Goal: Task Accomplishment & Management: Manage account settings

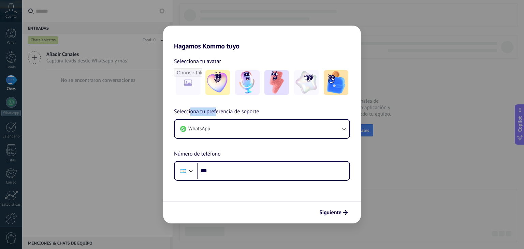
drag, startPoint x: 190, startPoint y: 112, endPoint x: 216, endPoint y: 112, distance: 26.3
click at [216, 112] on span "Selecciona tu preferencia de soporte" at bounding box center [216, 111] width 85 height 9
click at [280, 84] on img at bounding box center [276, 82] width 25 height 25
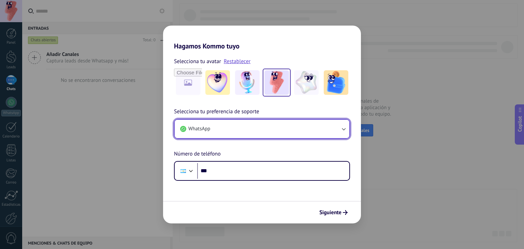
click at [217, 129] on button "WhatsApp" at bounding box center [262, 129] width 175 height 18
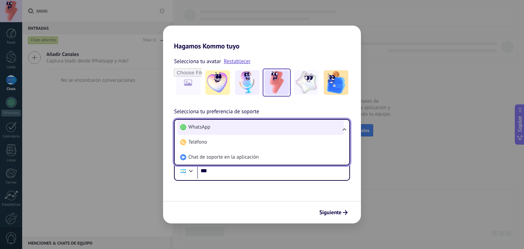
click at [206, 125] on span "WhatsApp" at bounding box center [199, 127] width 22 height 7
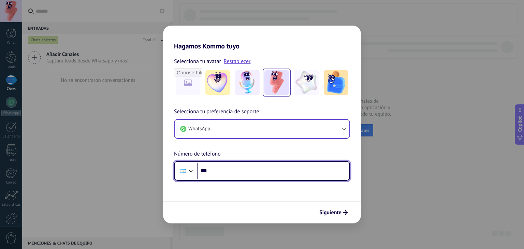
click at [217, 168] on input "***" at bounding box center [273, 171] width 152 height 16
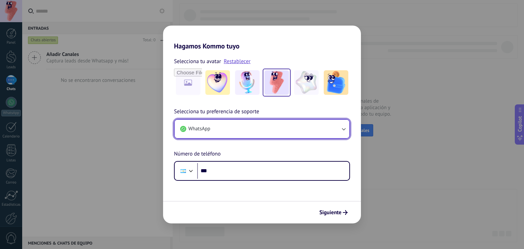
click at [208, 130] on span "WhatsApp" at bounding box center [199, 128] width 22 height 7
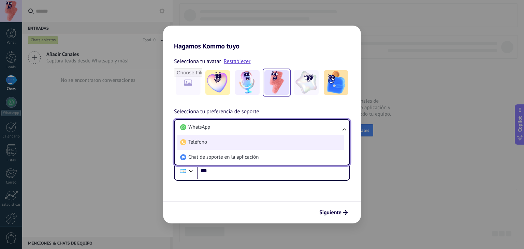
click at [205, 144] on span "Teléfono" at bounding box center [197, 142] width 19 height 7
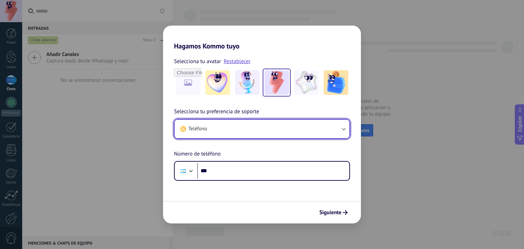
click at [213, 127] on button "Teléfono" at bounding box center [262, 129] width 175 height 18
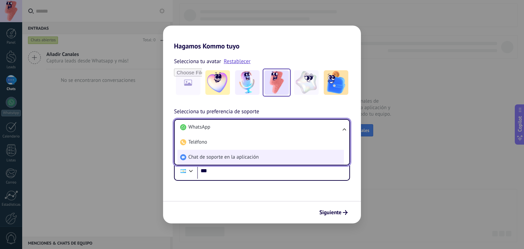
click at [207, 154] on span "Chat de soporte en la aplicación" at bounding box center [223, 157] width 70 height 7
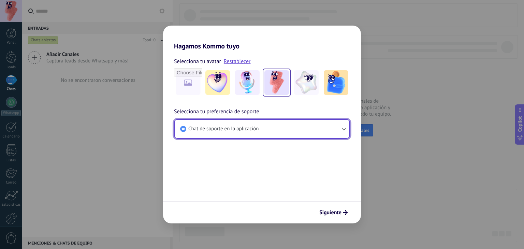
click at [210, 130] on span "Chat de soporte en la aplicación" at bounding box center [223, 128] width 70 height 7
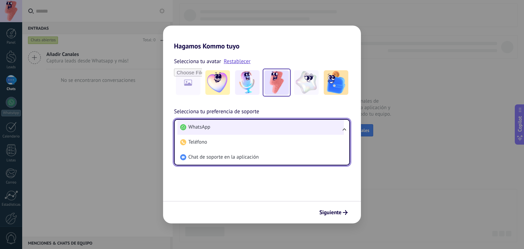
click at [211, 128] on li "WhatsApp" at bounding box center [260, 127] width 166 height 15
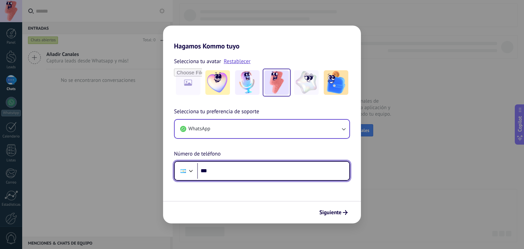
click at [228, 167] on input "***" at bounding box center [273, 171] width 152 height 16
click at [223, 172] on input "***" at bounding box center [273, 171] width 152 height 16
type input "**********"
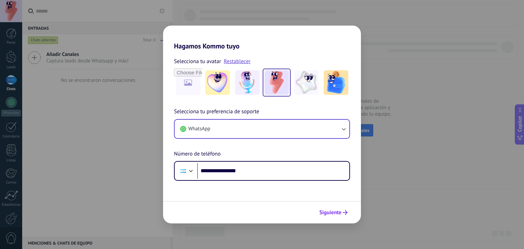
click at [324, 213] on span "Siguiente" at bounding box center [330, 212] width 22 height 5
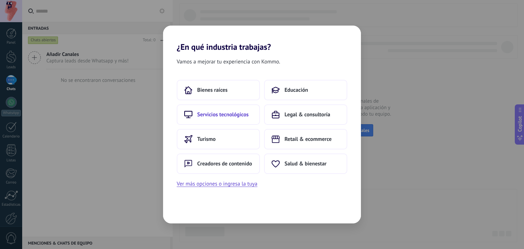
click at [232, 115] on span "Servicios tecnológicos" at bounding box center [222, 114] width 51 height 7
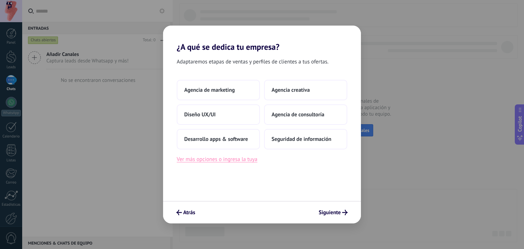
click at [213, 160] on button "Ver más opciones o ingresa la tuya" at bounding box center [217, 159] width 80 height 9
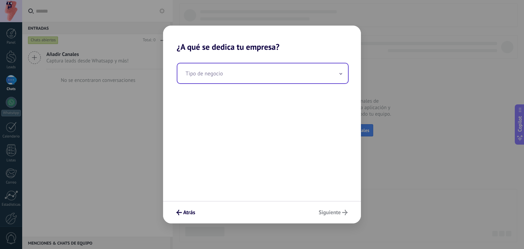
click at [231, 77] on input "text" at bounding box center [262, 73] width 170 height 20
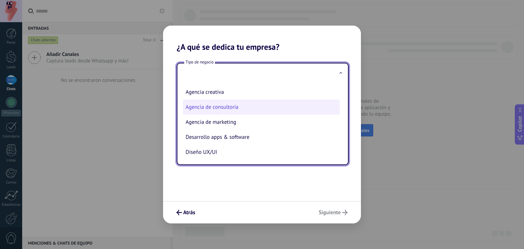
scroll to position [17, 0]
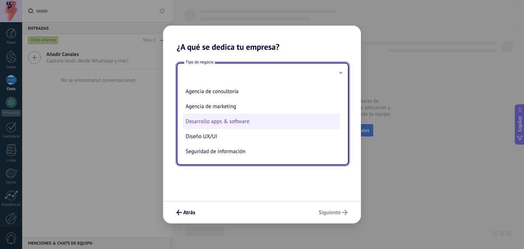
click at [239, 122] on li "Desarrollo apps & software" at bounding box center [261, 121] width 157 height 15
type input "**********"
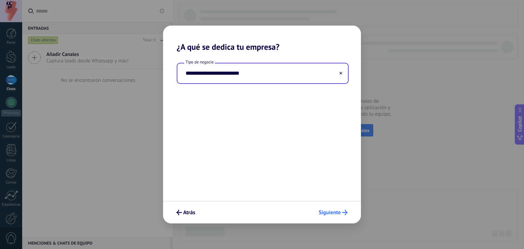
click at [336, 210] on span "Siguiente" at bounding box center [329, 212] width 22 height 5
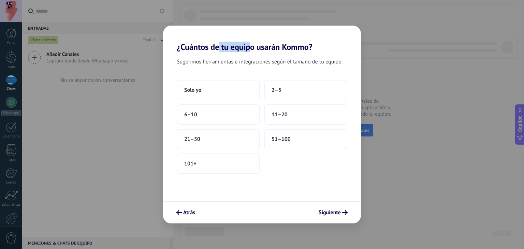
drag, startPoint x: 222, startPoint y: 49, endPoint x: 252, endPoint y: 48, distance: 29.3
click at [251, 48] on h2 "¿Cuántos de tu equipo usarán Kommo?" at bounding box center [262, 39] width 198 height 26
click at [252, 48] on h2 "¿Cuántos de tu equipo usarán Kommo?" at bounding box center [262, 39] width 198 height 26
click at [275, 86] on button "2–5" at bounding box center [305, 90] width 83 height 20
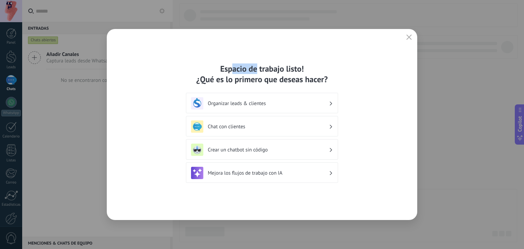
drag, startPoint x: 235, startPoint y: 69, endPoint x: 256, endPoint y: 66, distance: 20.6
click at [256, 66] on div "Espacio de trabajo listo! ¿Qué es lo primero que deseas hacer?" at bounding box center [262, 73] width 152 height 21
click at [257, 67] on div "Espacio de trabajo listo! ¿Qué es lo primero que deseas hacer?" at bounding box center [262, 73] width 152 height 21
click at [247, 151] on h3 "Crear un chatbot sin código" at bounding box center [268, 150] width 121 height 6
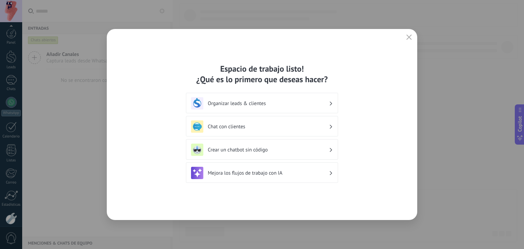
scroll to position [34, 0]
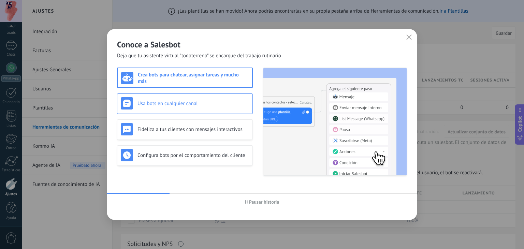
click at [171, 109] on div "Usa bots en cualquier canal" at bounding box center [185, 103] width 128 height 12
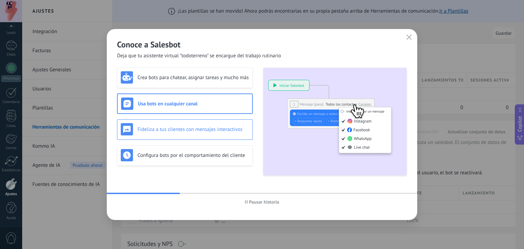
click at [176, 126] on h3 "Fideliza a tus clientes con mensajes interactivos" at bounding box center [193, 129] width 112 height 6
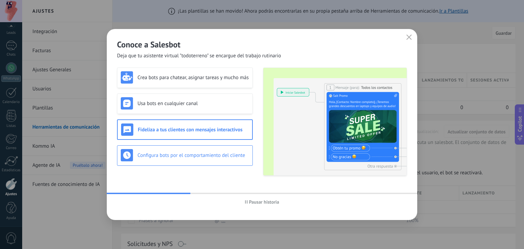
click at [181, 148] on div "Configura bots por el comportamiento del cliente" at bounding box center [185, 155] width 136 height 20
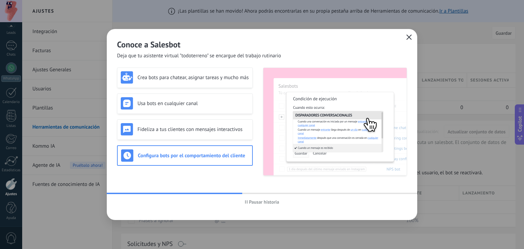
click at [406, 38] on icon "button" at bounding box center [408, 36] width 5 height 5
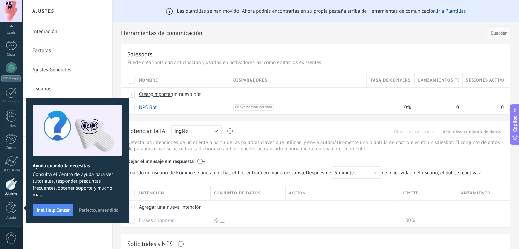
click at [88, 211] on span "Perfecto, entendido" at bounding box center [99, 210] width 40 height 5
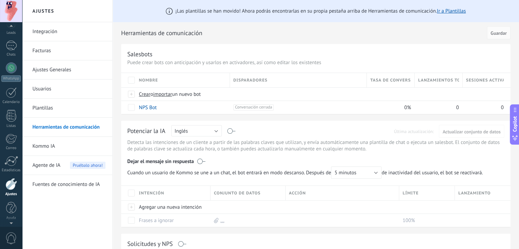
scroll to position [14, 0]
click at [13, 29] on div at bounding box center [11, 27] width 22 height 10
click at [13, 36] on div at bounding box center [11, 33] width 10 height 10
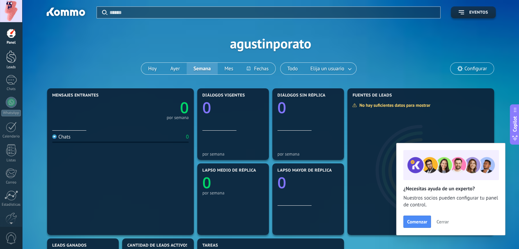
click at [16, 53] on link "Leads" at bounding box center [11, 59] width 22 height 19
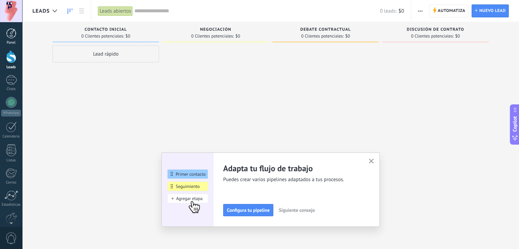
click at [19, 36] on link "Panel" at bounding box center [11, 36] width 22 height 17
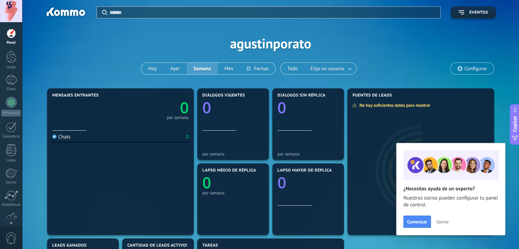
click at [444, 223] on span "Cerrar" at bounding box center [442, 221] width 12 height 5
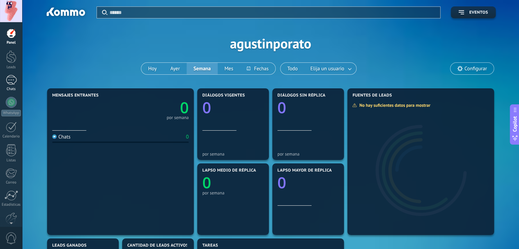
click at [9, 81] on div at bounding box center [11, 80] width 11 height 10
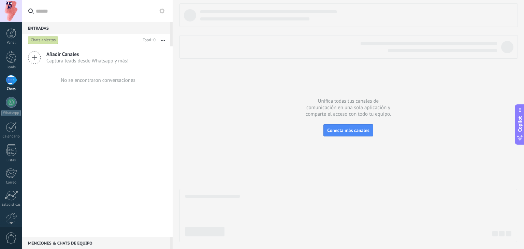
click at [75, 60] on span "Captura leads desde Whatsapp y más!" at bounding box center [87, 61] width 82 height 6
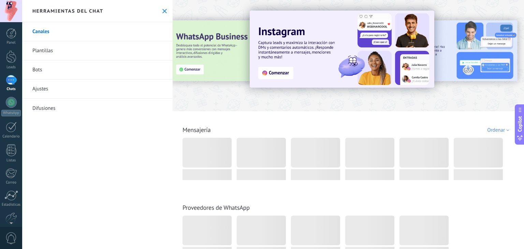
click at [41, 68] on link "Bots" at bounding box center [97, 69] width 150 height 19
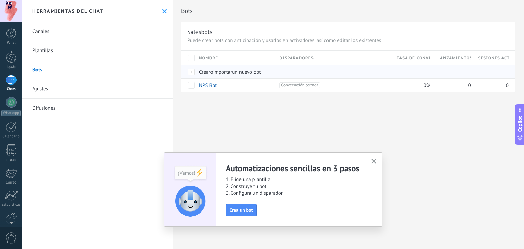
click at [222, 71] on span "importar" at bounding box center [222, 72] width 19 height 6
click at [0, 0] on input "importar un nuevo bot" at bounding box center [0, 0] width 0 height 0
click at [204, 73] on span "Crear" at bounding box center [205, 72] width 12 height 6
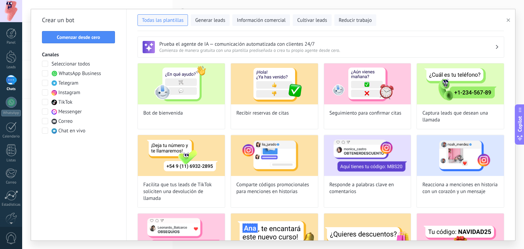
type input "**********"
click at [70, 41] on button "Comenzar desde cero" at bounding box center [78, 37] width 73 height 12
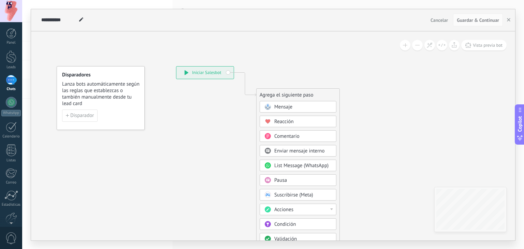
click at [206, 77] on div "**********" at bounding box center [204, 72] width 57 height 12
click at [185, 71] on icon at bounding box center [186, 72] width 4 height 5
click at [508, 17] on button "button" at bounding box center [508, 20] width 10 height 13
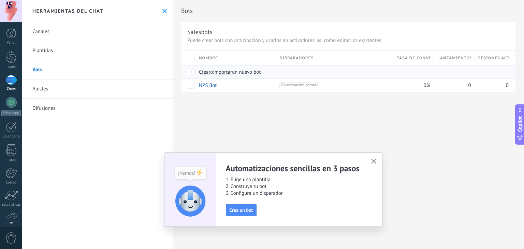
click at [203, 72] on span "Crear" at bounding box center [205, 72] width 12 height 6
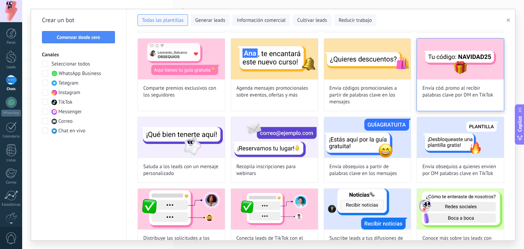
scroll to position [179, 0]
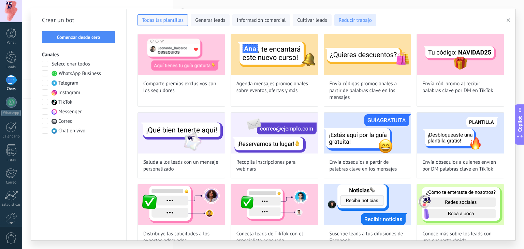
click at [342, 20] on span "Reducir trabajo" at bounding box center [355, 20] width 33 height 7
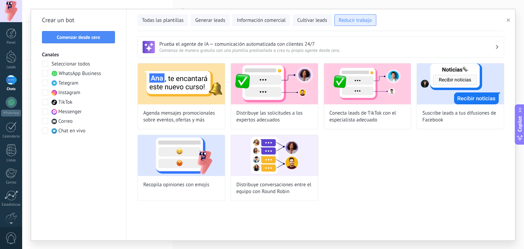
scroll to position [0, 0]
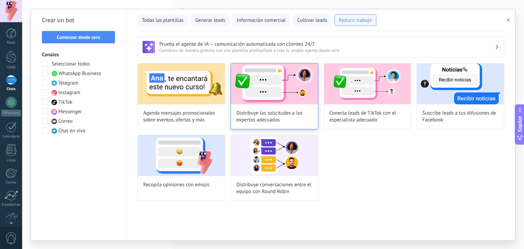
click at [262, 103] on img at bounding box center [274, 83] width 87 height 41
type input "**********"
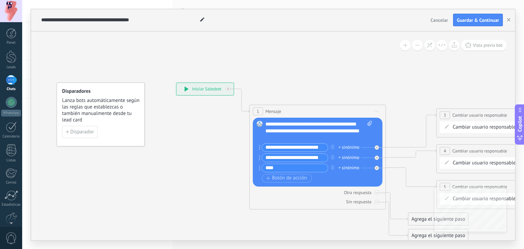
click at [279, 145] on input "**********" at bounding box center [295, 148] width 66 height 8
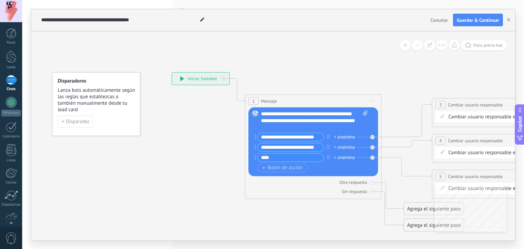
drag, startPoint x: 191, startPoint y: 171, endPoint x: 141, endPoint y: 100, distance: 87.1
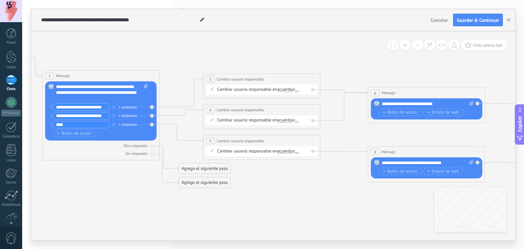
drag, startPoint x: 430, startPoint y: 161, endPoint x: 248, endPoint y: 192, distance: 184.2
click at [248, 192] on icon at bounding box center [304, 120] width 943 height 430
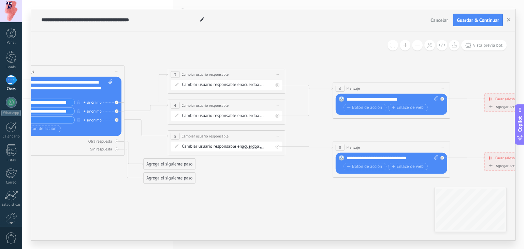
drag, startPoint x: 248, startPoint y: 192, endPoint x: 172, endPoint y: 188, distance: 76.5
click at [172, 188] on icon at bounding box center [268, 115] width 943 height 430
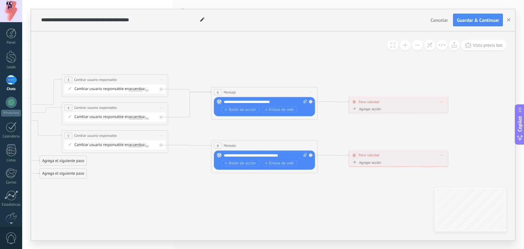
drag, startPoint x: 399, startPoint y: 132, endPoint x: 300, endPoint y: 131, distance: 98.9
click at [300, 131] on icon at bounding box center [153, 116] width 855 height 390
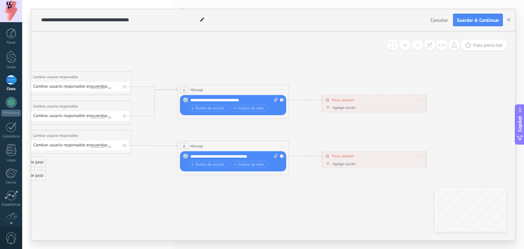
click at [350, 108] on div "Agregar acción" at bounding box center [339, 107] width 31 height 4
click at [350, 108] on button "Conversación marcada como cerrada" at bounding box center [357, 107] width 70 height 10
click at [350, 108] on span "Conversación marcada como cerrada" at bounding box center [356, 107] width 68 height 5
click at [350, 108] on span "Conversación marcada como cerrada" at bounding box center [367, 109] width 65 height 4
click at [350, 108] on button "Conversación marcada como cerrada" at bounding box center [367, 109] width 70 height 10
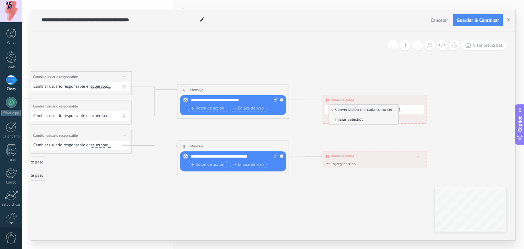
click at [346, 119] on span "Iniciar Salesbot" at bounding box center [363, 119] width 68 height 5
drag, startPoint x: 277, startPoint y: 142, endPoint x: 314, endPoint y: 133, distance: 38.0
click at [286, 142] on span "Iniciar vista previa aquí Cambiar nombre Duplicar [GEOGRAPHIC_DATA]" at bounding box center [281, 146] width 9 height 8
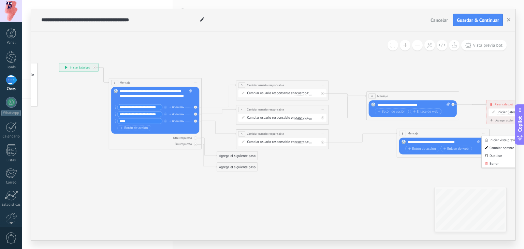
drag, startPoint x: 149, startPoint y: 70, endPoint x: 311, endPoint y: 70, distance: 162.3
click at [311, 70] on icon at bounding box center [316, 117] width 746 height 340
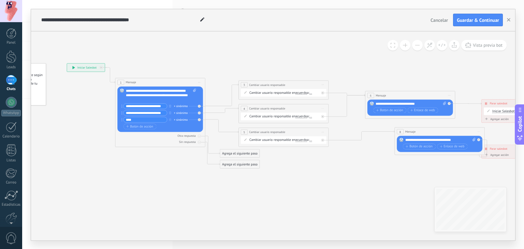
click at [4, 79] on link "Chats" at bounding box center [11, 83] width 22 height 16
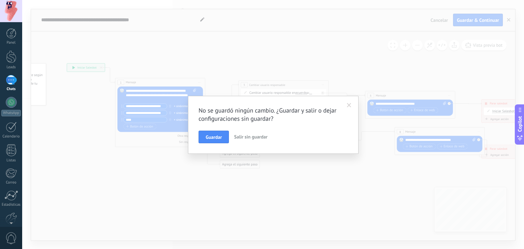
click at [4, 79] on link "Chats" at bounding box center [11, 83] width 22 height 16
click at [257, 137] on span "Salir sin guardar" at bounding box center [250, 137] width 33 height 6
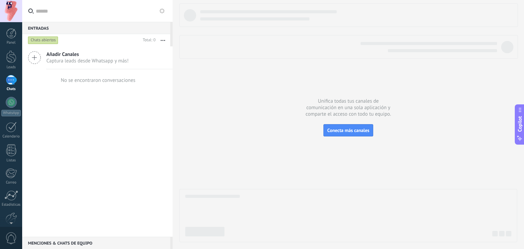
click at [58, 58] on span "Captura leads desde Whatsapp y más!" at bounding box center [87, 61] width 82 height 6
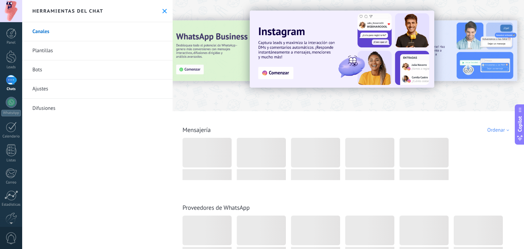
click at [43, 68] on link "Bots" at bounding box center [97, 69] width 150 height 19
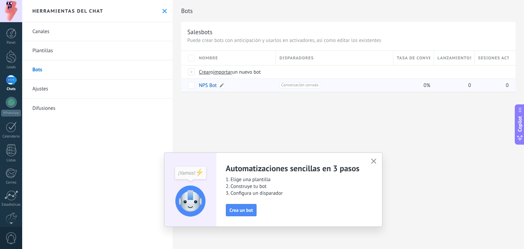
click at [210, 85] on link "NPS Bot" at bounding box center [208, 85] width 18 height 6
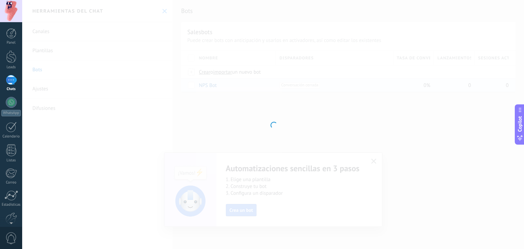
type input "*******"
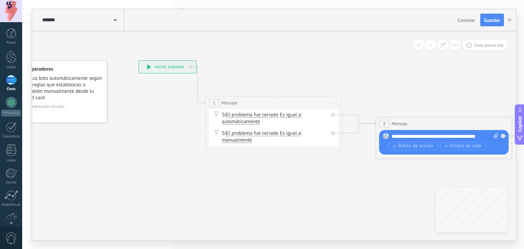
drag, startPoint x: 334, startPoint y: 93, endPoint x: 304, endPoint y: 74, distance: 35.2
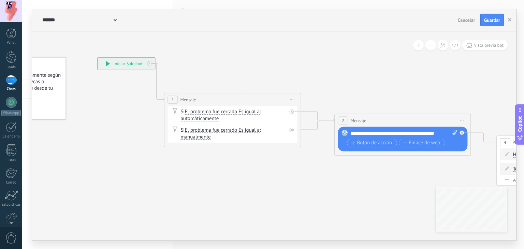
drag, startPoint x: 323, startPoint y: 69, endPoint x: 269, endPoint y: 66, distance: 53.6
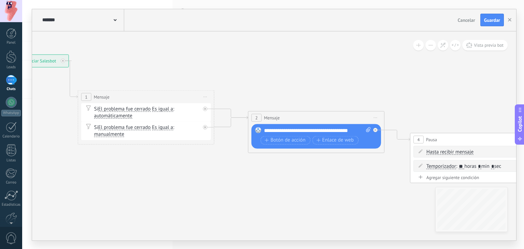
drag, startPoint x: 321, startPoint y: 67, endPoint x: 254, endPoint y: 64, distance: 66.5
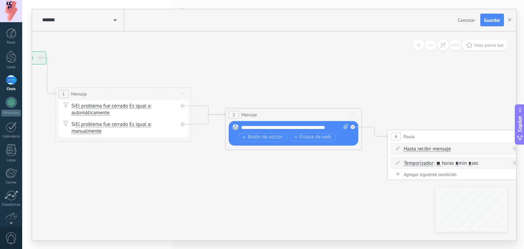
drag, startPoint x: 339, startPoint y: 78, endPoint x: 251, endPoint y: 73, distance: 88.1
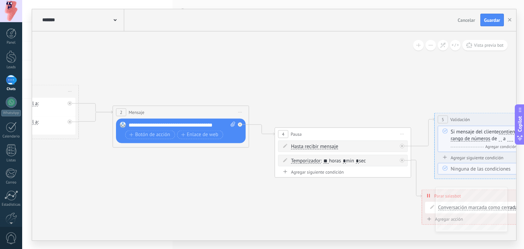
drag, startPoint x: 404, startPoint y: 72, endPoint x: 271, endPoint y: 76, distance: 133.0
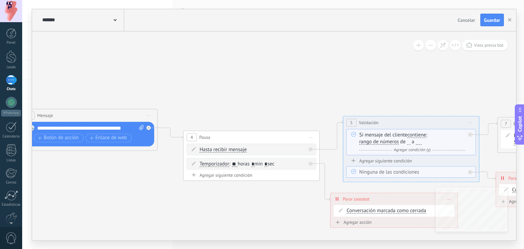
drag, startPoint x: 420, startPoint y: 85, endPoint x: 331, endPoint y: 71, distance: 90.5
click at [333, 71] on icon at bounding box center [517, 143] width 1806 height 523
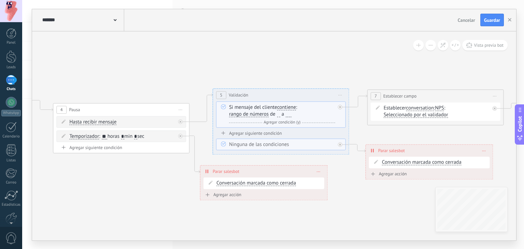
drag, startPoint x: 364, startPoint y: 78, endPoint x: 272, endPoint y: 58, distance: 94.0
click at [274, 58] on icon at bounding box center [386, 115] width 1806 height 523
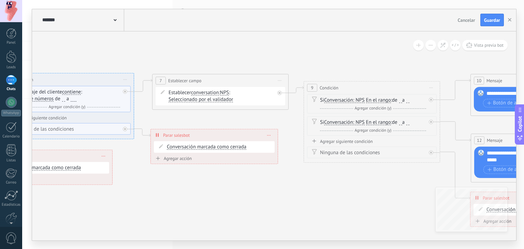
drag, startPoint x: 357, startPoint y: 68, endPoint x: 178, endPoint y: 59, distance: 179.2
click at [178, 59] on icon at bounding box center [172, 117] width 1806 height 559
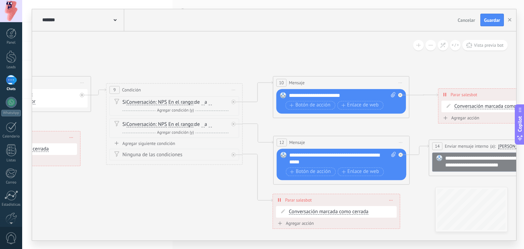
drag, startPoint x: 377, startPoint y: 54, endPoint x: 186, endPoint y: 58, distance: 191.3
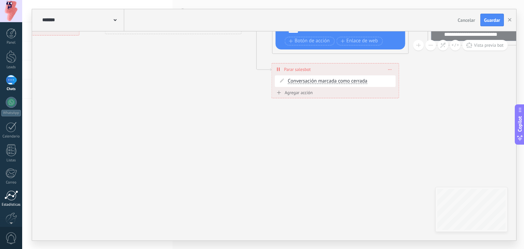
click at [18, 190] on link "Estadísticas" at bounding box center [11, 198] width 22 height 17
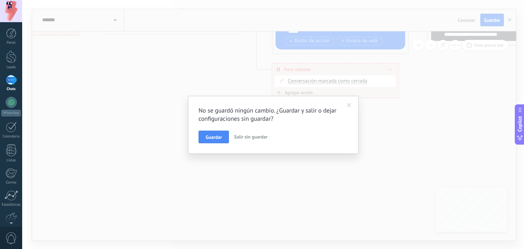
click at [259, 136] on span "Salir sin guardar" at bounding box center [250, 137] width 33 height 6
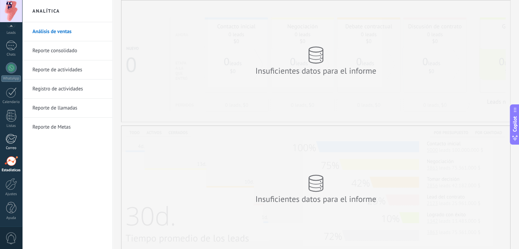
scroll to position [34, 0]
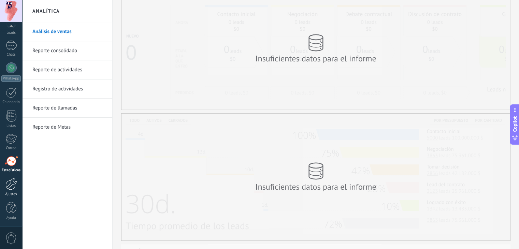
click at [15, 189] on div at bounding box center [11, 184] width 12 height 12
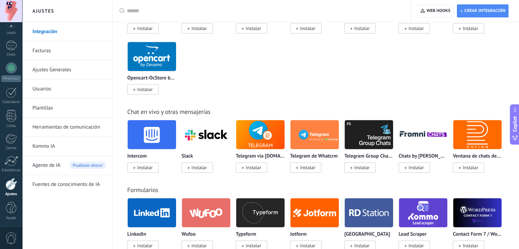
scroll to position [443, 0]
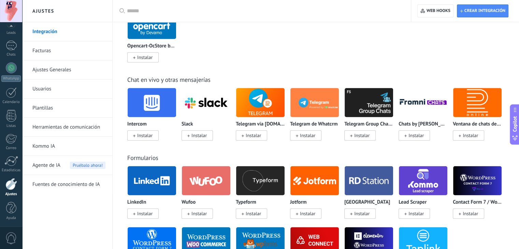
click at [160, 99] on img at bounding box center [152, 102] width 48 height 33
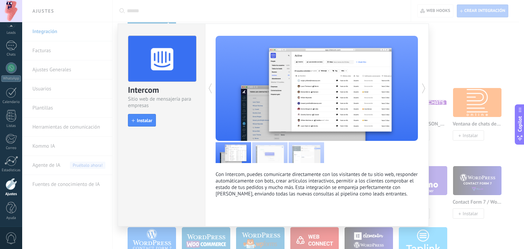
click at [97, 191] on div "Intercom Sitio web de mensajería para empresas install Instalar Con Intercom, p…" at bounding box center [273, 124] width 502 height 249
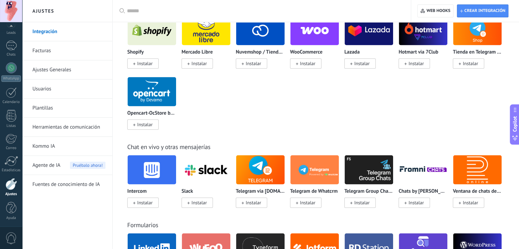
scroll to position [375, 0]
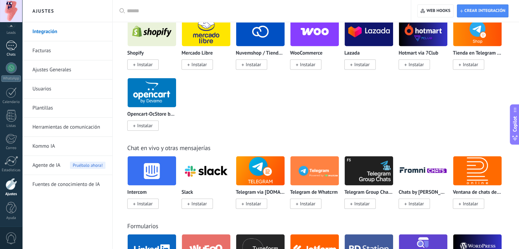
click at [13, 48] on div at bounding box center [11, 46] width 11 height 10
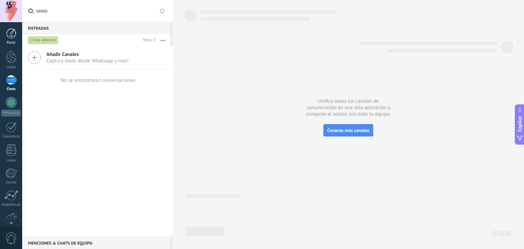
click at [14, 37] on div at bounding box center [11, 33] width 10 height 10
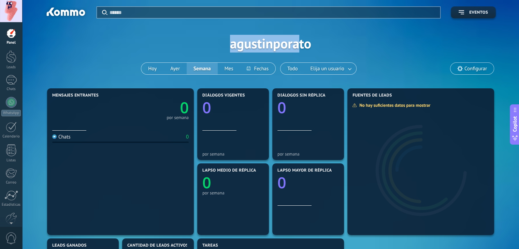
drag, startPoint x: 240, startPoint y: 43, endPoint x: 323, endPoint y: 39, distance: 83.3
click at [316, 41] on div "Aplicar Eventos agustinporato [DATE] [DATE] Semana Mes Todo Elija un usuario Co…" at bounding box center [270, 43] width 476 height 87
click at [323, 39] on div "Aplicar Eventos agustinporato [DATE] [DATE] Semana Mes Todo Elija un usuario Co…" at bounding box center [270, 43] width 476 height 87
click at [303, 40] on div "Aplicar Eventos agustinporato [DATE] [DATE] Semana Mes Todo Elija un usuario Co…" at bounding box center [270, 43] width 476 height 87
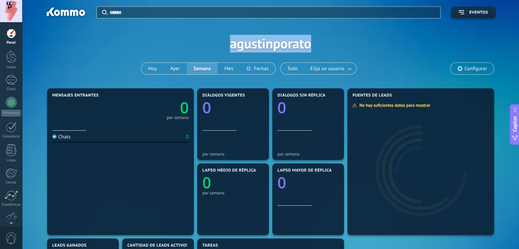
click at [303, 40] on div "Aplicar Eventos agustinporato [DATE] [DATE] Semana Mes Todo Elija un usuario Co…" at bounding box center [270, 43] width 476 height 87
click at [301, 41] on div "Aplicar Eventos agustinporato [DATE] [DATE] Semana Mes Todo Elija un usuario Co…" at bounding box center [270, 43] width 476 height 87
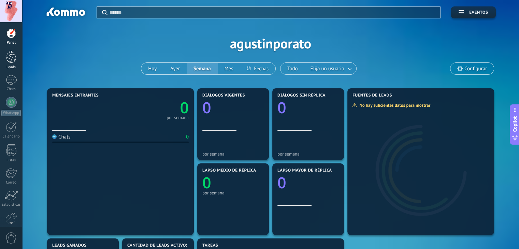
click at [11, 55] on div at bounding box center [11, 56] width 10 height 13
click at [13, 11] on div at bounding box center [11, 11] width 22 height 22
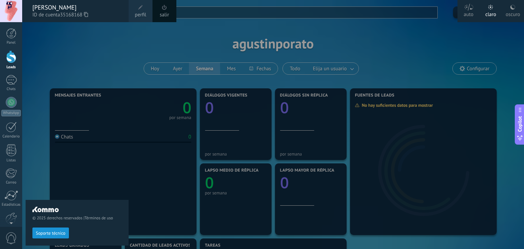
click at [79, 44] on div "© 2025 derechos reservados | Términos de uso Soporte técnico" at bounding box center [77, 135] width 103 height 227
click at [18, 37] on link "Panel" at bounding box center [11, 36] width 22 height 17
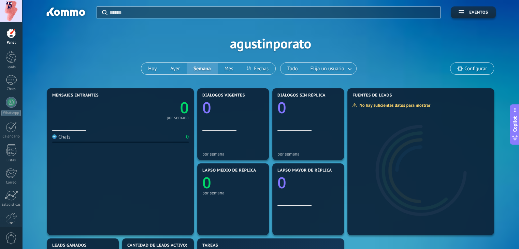
scroll to position [34, 0]
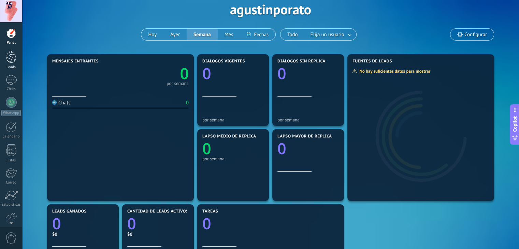
click at [16, 55] on div at bounding box center [11, 56] width 10 height 13
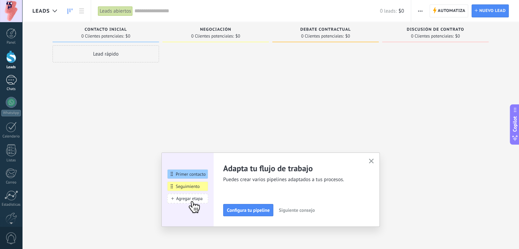
click at [8, 79] on div at bounding box center [11, 80] width 11 height 10
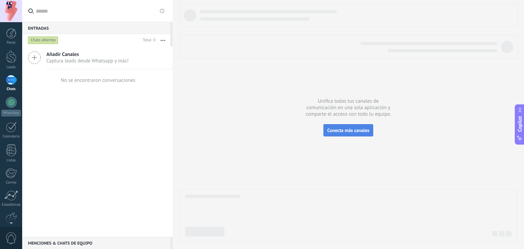
click at [346, 127] on button "Conecta más canales" at bounding box center [347, 130] width 49 height 12
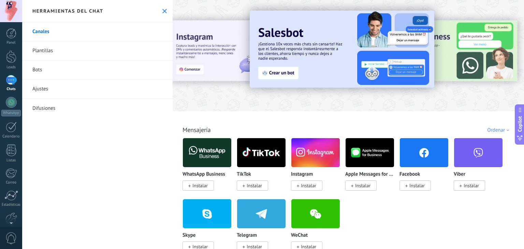
click at [197, 187] on span "Instalar" at bounding box center [199, 185] width 15 height 6
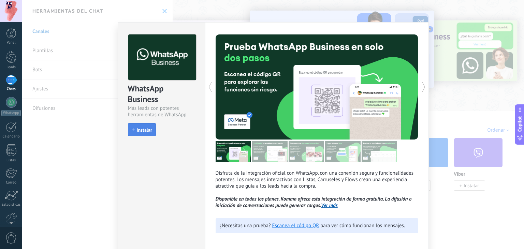
click at [137, 131] on span "Instalar" at bounding box center [144, 130] width 15 height 5
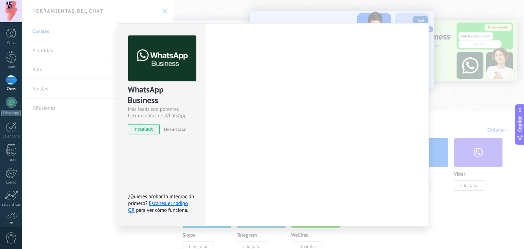
click at [71, 146] on div "WhatsApp Business Más leads con potentes herramientas de WhatsApp instalado Des…" at bounding box center [273, 124] width 502 height 249
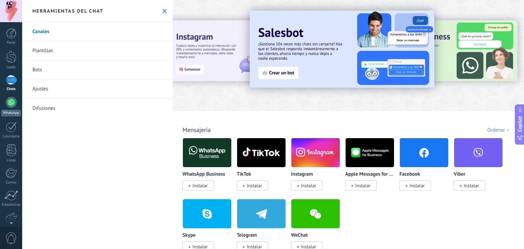
click at [12, 103] on div at bounding box center [11, 102] width 11 height 11
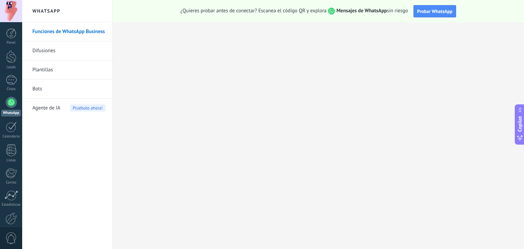
click at [44, 89] on link "Bots" at bounding box center [68, 88] width 73 height 19
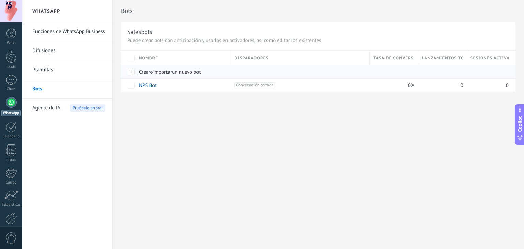
click at [144, 71] on span "Crear" at bounding box center [145, 72] width 12 height 6
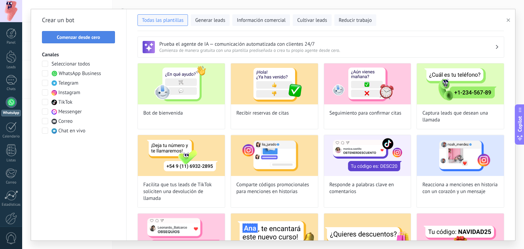
click at [91, 38] on span "Comenzar desde cero" at bounding box center [78, 37] width 43 height 5
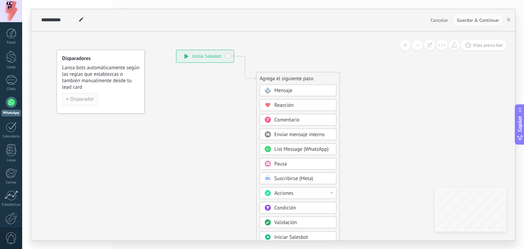
click at [81, 97] on span "Disparador" at bounding box center [82, 99] width 24 height 5
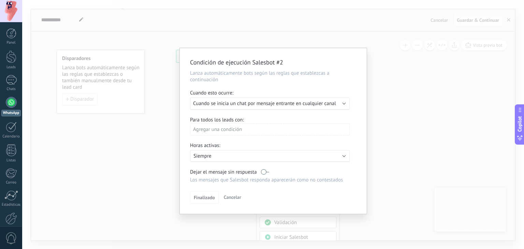
click at [234, 102] on span "Cuando se inicia un chat por mensaje entrante en cualquier canal" at bounding box center [264, 103] width 143 height 6
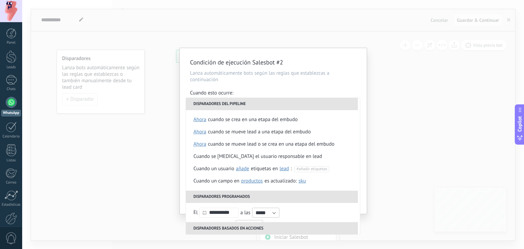
click at [421, 63] on div "Condición de ejecución Salesbot #2 Lanza automáticamente bots según las reglas …" at bounding box center [273, 124] width 502 height 249
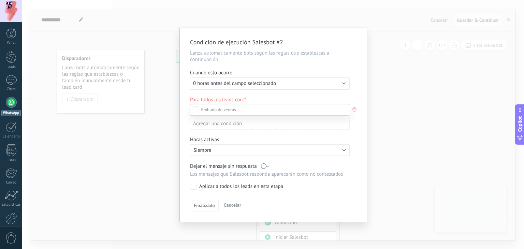
click at [390, 68] on div at bounding box center [273, 124] width 502 height 249
click at [390, 68] on div "Condición de ejecución Salesbot #2 Lanza automáticamente bots según las reglas …" at bounding box center [273, 124] width 502 height 249
click at [430, 66] on div "Condición de ejecución Salesbot #2 Lanza automáticamente bots según las reglas …" at bounding box center [273, 124] width 502 height 249
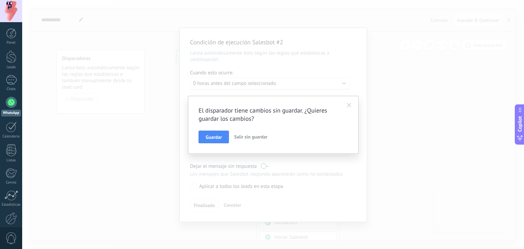
click at [255, 138] on span "Salir sin guardar" at bounding box center [250, 137] width 33 height 6
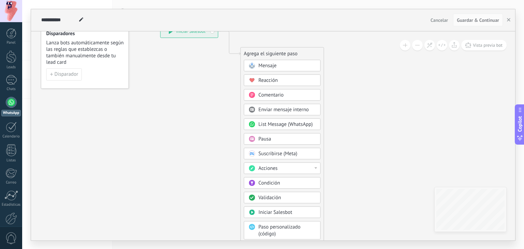
drag, startPoint x: 243, startPoint y: 165, endPoint x: 221, endPoint y: 126, distance: 45.5
click at [221, 126] on icon at bounding box center [219, 147] width 458 height 586
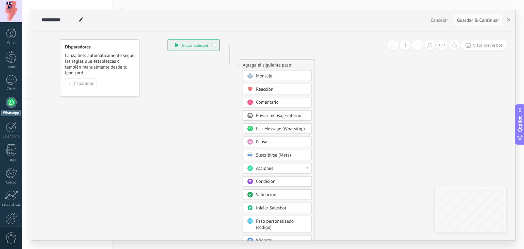
drag, startPoint x: 214, startPoint y: 124, endPoint x: 222, endPoint y: 157, distance: 33.7
click at [221, 157] on icon at bounding box center [220, 150] width 413 height 528
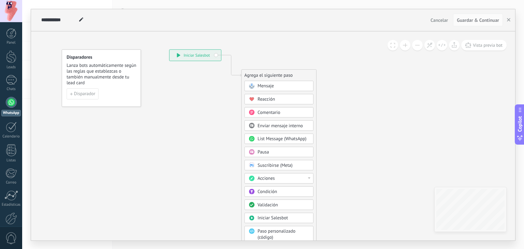
drag, startPoint x: 213, startPoint y: 131, endPoint x: 214, endPoint y: 141, distance: 10.0
click at [214, 141] on icon at bounding box center [222, 160] width 413 height 528
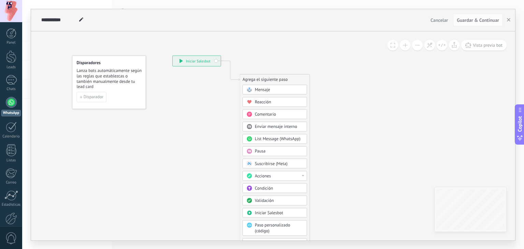
click at [197, 59] on div "**********" at bounding box center [197, 61] width 48 height 10
click at [180, 62] on icon at bounding box center [180, 61] width 3 height 4
click at [263, 87] on span "Mensaje" at bounding box center [262, 89] width 15 height 5
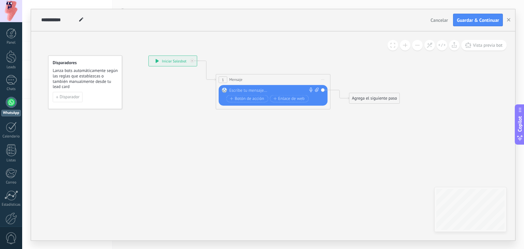
click at [262, 90] on div at bounding box center [271, 90] width 85 height 6
click at [254, 101] on button "Botón de acción" at bounding box center [247, 98] width 42 height 7
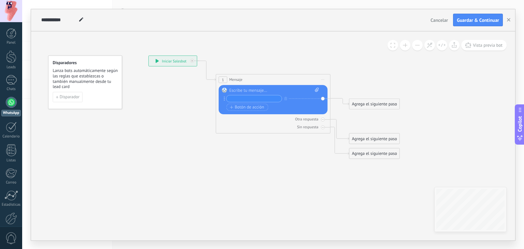
click at [259, 90] on div at bounding box center [274, 90] width 90 height 6
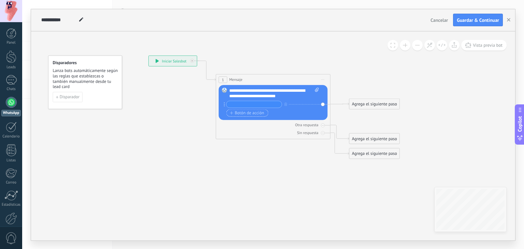
click at [259, 111] on span "Botón de acción" at bounding box center [247, 112] width 34 height 4
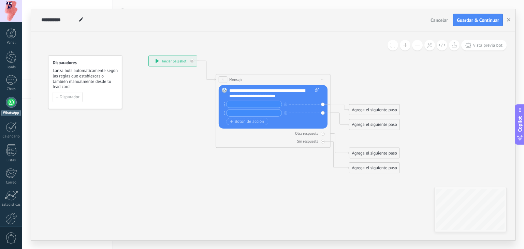
click at [257, 102] on input "text" at bounding box center [253, 104] width 55 height 6
type input "**********"
drag, startPoint x: 360, startPoint y: 111, endPoint x: 380, endPoint y: 105, distance: 20.2
click at [380, 105] on div "Agrega el siguiente paso" at bounding box center [393, 104] width 50 height 10
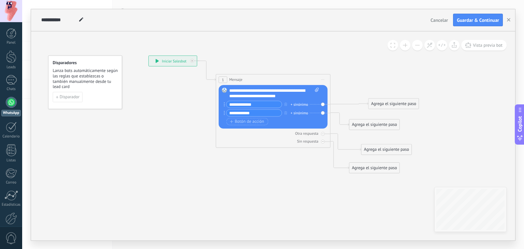
drag, startPoint x: 374, startPoint y: 152, endPoint x: 384, endPoint y: 148, distance: 10.7
click at [384, 148] on div "Agrega el siguiente paso" at bounding box center [386, 150] width 50 height 10
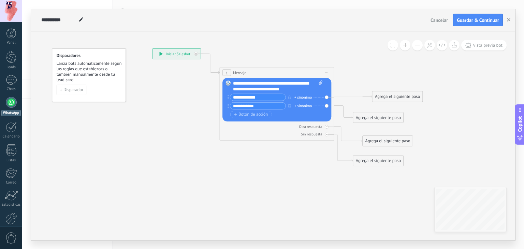
drag, startPoint x: 375, startPoint y: 160, endPoint x: 379, endPoint y: 153, distance: 8.1
click at [379, 153] on icon at bounding box center [277, 107] width 537 height 404
click at [404, 96] on div "Agrega el siguiente paso" at bounding box center [397, 97] width 50 height 10
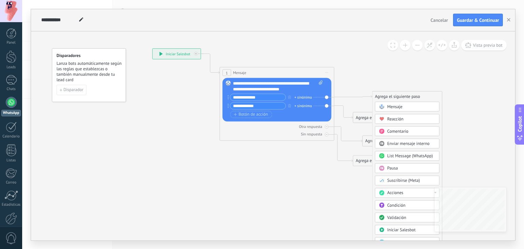
click at [396, 108] on span "Mensaje" at bounding box center [394, 106] width 15 height 5
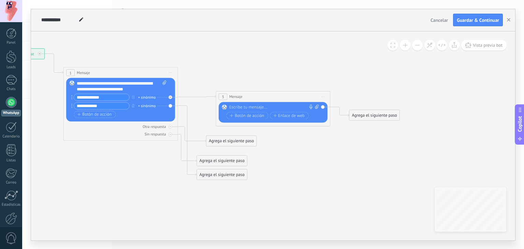
click at [261, 107] on div at bounding box center [271, 107] width 85 height 6
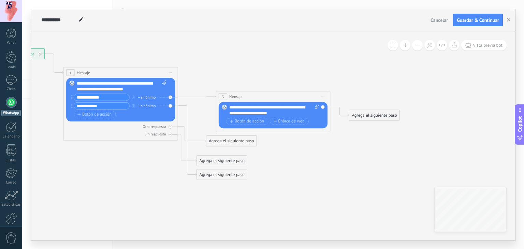
click at [329, 74] on icon at bounding box center [188, 114] width 670 height 418
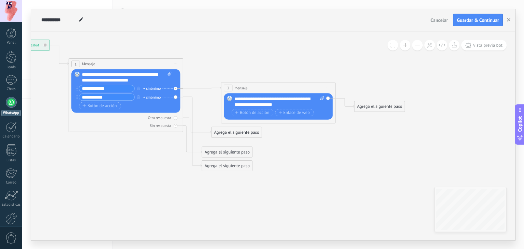
drag, startPoint x: 309, startPoint y: 75, endPoint x: 322, endPoint y: 63, distance: 17.6
click at [333, 53] on icon at bounding box center [193, 105] width 670 height 418
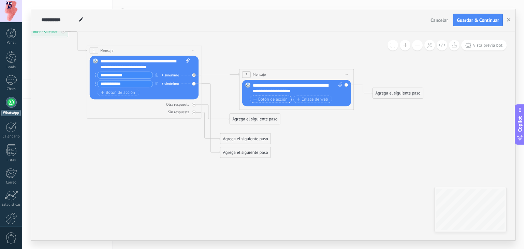
click at [278, 99] on span "Botón de acción" at bounding box center [270, 99] width 34 height 4
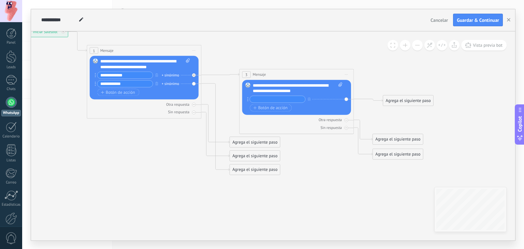
drag, startPoint x: 393, startPoint y: 104, endPoint x: 403, endPoint y: 100, distance: 11.3
click at [403, 100] on div "Agrega el siguiente paso" at bounding box center [408, 101] width 50 height 10
click at [247, 97] on circle at bounding box center [247, 97] width 1 height 1
drag, startPoint x: 247, startPoint y: 99, endPoint x: 252, endPoint y: 99, distance: 4.5
click at [340, 84] on icon at bounding box center [340, 84] width 4 height 4
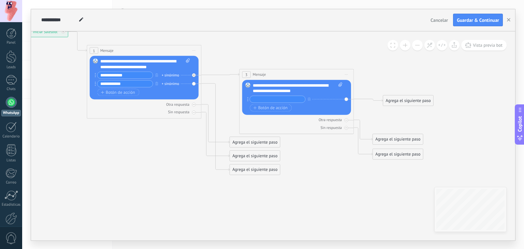
click input "Subir" at bounding box center [0, 0] width 0 height 0
click at [409, 68] on icon at bounding box center [216, 100] width 681 height 435
drag, startPoint x: 404, startPoint y: 71, endPoint x: 411, endPoint y: 63, distance: 9.4
click at [411, 63] on icon at bounding box center [216, 100] width 681 height 435
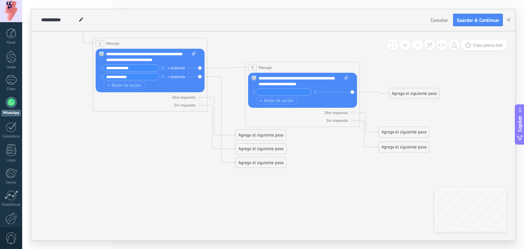
click at [405, 91] on div "Agrega el siguiente paso" at bounding box center [414, 94] width 50 height 10
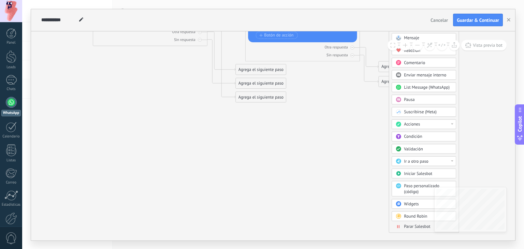
click at [427, 125] on div "Acciones" at bounding box center [428, 124] width 48 height 6
click at [356, 165] on icon at bounding box center [222, 27] width 681 height 435
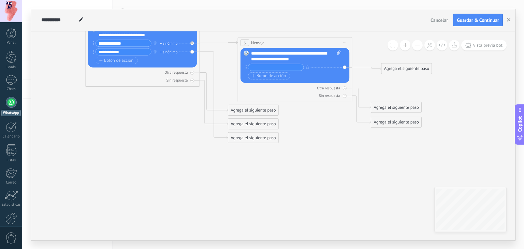
drag, startPoint x: 359, startPoint y: 118, endPoint x: 351, endPoint y: 160, distance: 43.2
click at [351, 162] on icon at bounding box center [215, 68] width 681 height 435
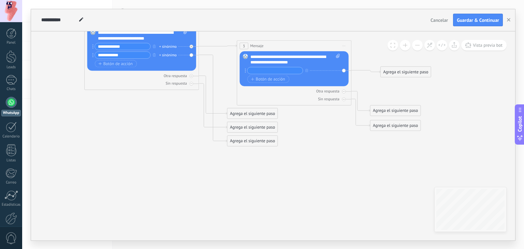
click at [405, 69] on div "Agrega el siguiente paso" at bounding box center [406, 72] width 50 height 10
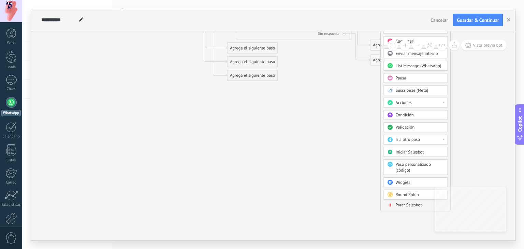
click at [407, 125] on span "Validación" at bounding box center [404, 126] width 19 height 5
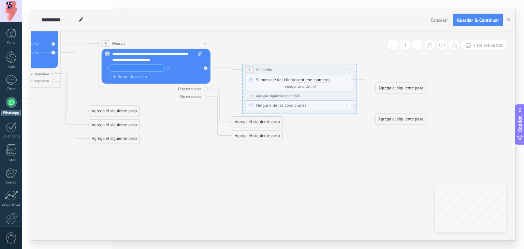
drag, startPoint x: 339, startPoint y: 119, endPoint x: 366, endPoint y: 184, distance: 70.5
click at [366, 184] on icon at bounding box center [143, 69] width 814 height 435
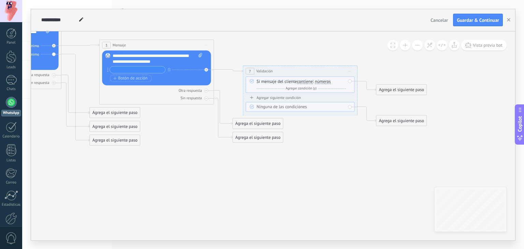
click at [251, 41] on icon at bounding box center [143, 70] width 814 height 435
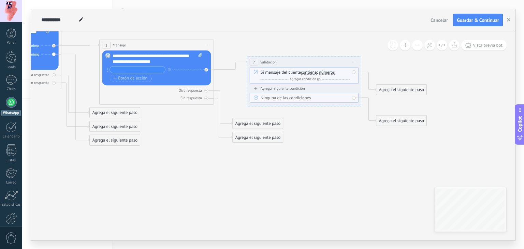
drag, startPoint x: 263, startPoint y: 68, endPoint x: 265, endPoint y: 58, distance: 9.4
click at [265, 58] on div "**********" at bounding box center [304, 62] width 114 height 11
click at [353, 62] on icon at bounding box center [353, 62] width 3 height 1
click at [363, 98] on div "Borrar" at bounding box center [380, 99] width 57 height 10
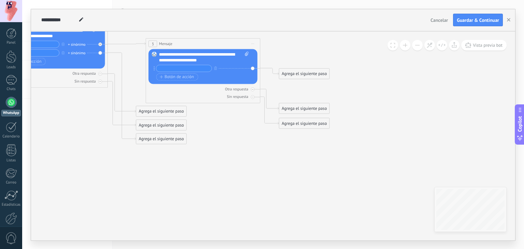
drag, startPoint x: 273, startPoint y: 90, endPoint x: 319, endPoint y: 89, distance: 46.4
click at [319, 89] on icon at bounding box center [118, 69] width 670 height 435
click at [292, 75] on div "Agrega el siguiente paso" at bounding box center [304, 74] width 50 height 10
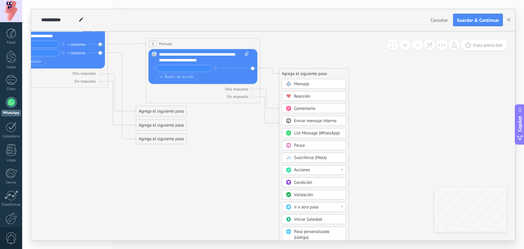
click at [280, 60] on icon at bounding box center [118, 69] width 670 height 435
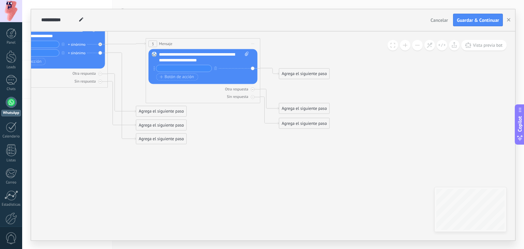
click at [301, 76] on div "Agrega el siguiente paso" at bounding box center [304, 74] width 50 height 10
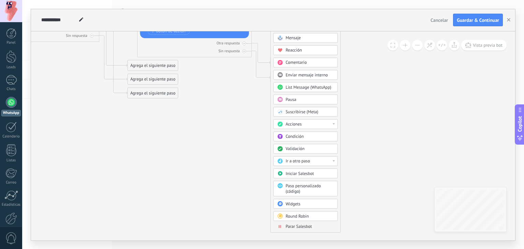
drag, startPoint x: 362, startPoint y: 128, endPoint x: 354, endPoint y: 82, distance: 46.8
click at [354, 82] on icon at bounding box center [109, 23] width 670 height 435
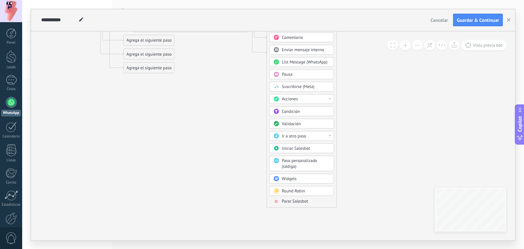
drag, startPoint x: 359, startPoint y: 126, endPoint x: 355, endPoint y: 97, distance: 29.6
click at [322, 138] on div "Ir a otro paso" at bounding box center [301, 136] width 64 height 10
click at [300, 135] on div "1: Mensaje" at bounding box center [302, 136] width 64 height 10
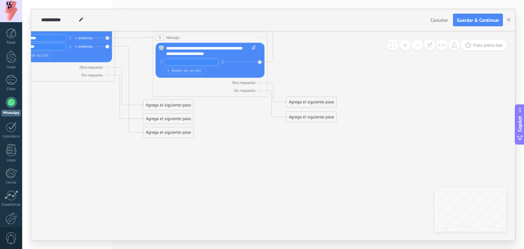
drag, startPoint x: 301, startPoint y: 125, endPoint x: 321, endPoint y: 192, distance: 69.7
click at [321, 192] on icon at bounding box center [125, 63] width 670 height 435
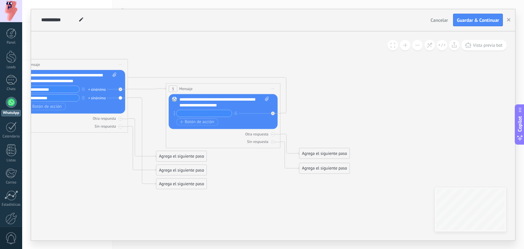
drag, startPoint x: 301, startPoint y: 97, endPoint x: 314, endPoint y: 146, distance: 51.2
click at [314, 150] on icon at bounding box center [138, 114] width 670 height 435
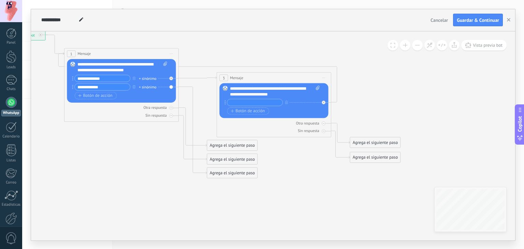
drag, startPoint x: 305, startPoint y: 124, endPoint x: 355, endPoint y: 109, distance: 52.0
click at [355, 109] on icon at bounding box center [189, 103] width 670 height 435
drag, startPoint x: 324, startPoint y: 100, endPoint x: 359, endPoint y: 123, distance: 41.9
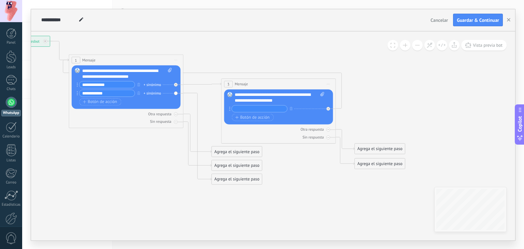
drag, startPoint x: 365, startPoint y: 107, endPoint x: 369, endPoint y: 114, distance: 7.8
click at [369, 114] on icon at bounding box center [193, 110] width 670 height 435
click at [328, 108] on icon at bounding box center [328, 108] width 2 height 2
click at [488, 41] on button "Vista previa bot" at bounding box center [483, 45] width 45 height 11
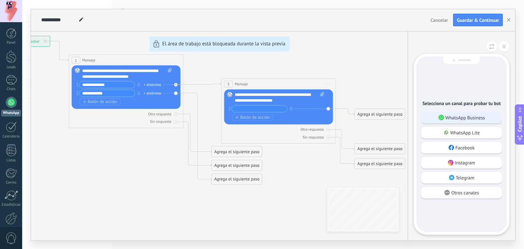
click at [460, 116] on p "WhatsApp Business" at bounding box center [465, 118] width 40 height 6
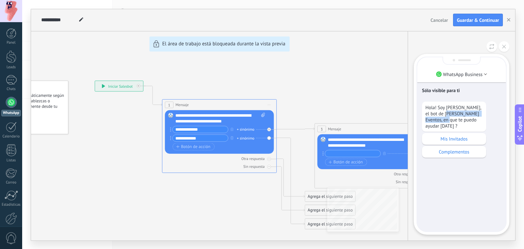
drag, startPoint x: 440, startPoint y: 115, endPoint x: 442, endPoint y: 121, distance: 6.7
click at [442, 121] on p "Hola! Soy Janito, el bot de Jano's Eventos, en que te puedo ayudar hoy ?" at bounding box center [453, 116] width 57 height 25
click at [464, 116] on p "Hola! Soy Janito, el bot de Jano's Eventos, en que te puedo ayudar hoy ?" at bounding box center [453, 116] width 57 height 25
click at [449, 136] on p "Mis Invitados" at bounding box center [453, 139] width 57 height 6
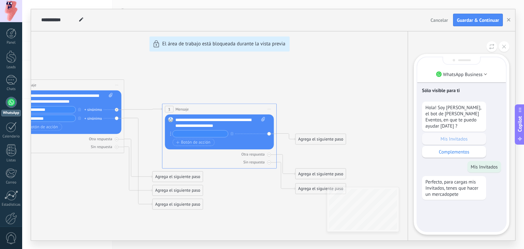
click at [457, 208] on div "Sólo visible para ti Hola! Soy Janito, el bot de Jano's Eventos, en que te pued…" at bounding box center [461, 144] width 89 height 174
drag, startPoint x: 454, startPoint y: 180, endPoint x: 465, endPoint y: 177, distance: 11.7
click at [461, 179] on p "Perfecto, para cargas mis Invitados, tenes que hacer un mercadopete" at bounding box center [453, 188] width 57 height 18
click at [465, 179] on p "Perfecto, para cargas mis Invitados, tenes que hacer un mercadopete" at bounding box center [453, 188] width 57 height 18
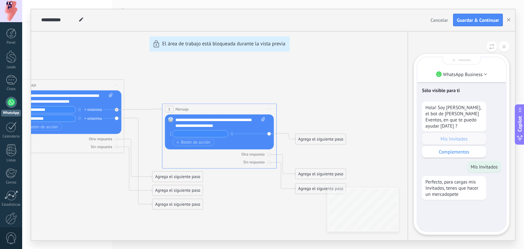
click at [459, 188] on p "Perfecto, para cargas mis Invitados, tenes que hacer un mercadopete" at bounding box center [453, 188] width 57 height 18
click at [466, 149] on p "Complementos" at bounding box center [453, 152] width 57 height 6
click at [440, 22] on span "Cancelar" at bounding box center [438, 20] width 17 height 6
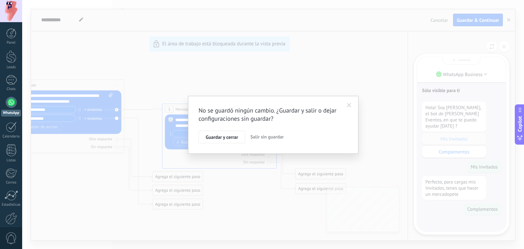
click at [269, 136] on span "Salir sin guardar" at bounding box center [266, 137] width 33 height 6
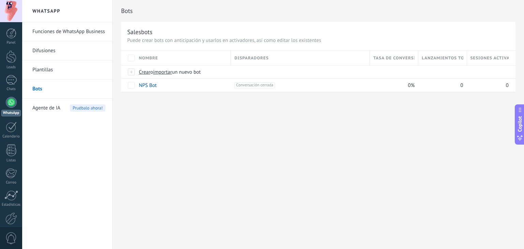
click at [375, 107] on div "Bots Salesbots Puede crear bots con anticipación y usarlos en activadores, así …" at bounding box center [318, 124] width 411 height 249
click at [143, 73] on span "Crear" at bounding box center [145, 72] width 12 height 6
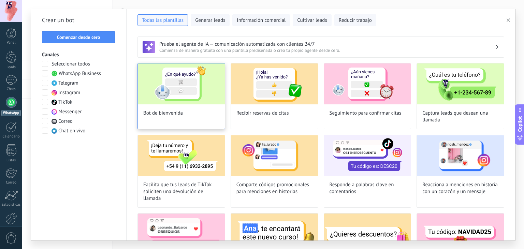
click at [175, 90] on img at bounding box center [181, 83] width 87 height 41
type input "**********"
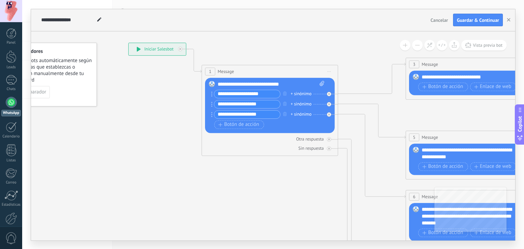
drag, startPoint x: 223, startPoint y: 142, endPoint x: 172, endPoint y: 98, distance: 67.7
click at [172, 99] on icon at bounding box center [489, 212] width 1063 height 681
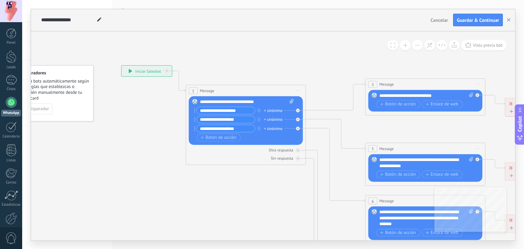
drag, startPoint x: 302, startPoint y: 84, endPoint x: 265, endPoint y: 58, distance: 44.8
click at [266, 59] on icon at bounding box center [438, 214] width 935 height 599
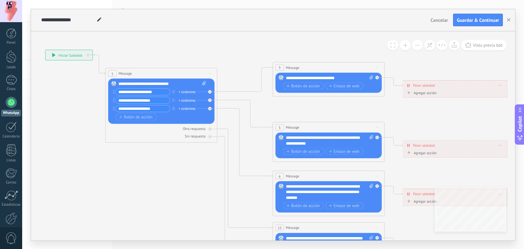
drag, startPoint x: 281, startPoint y: 61, endPoint x: 218, endPoint y: 61, distance: 62.4
click at [219, 61] on icon at bounding box center [342, 189] width 872 height 559
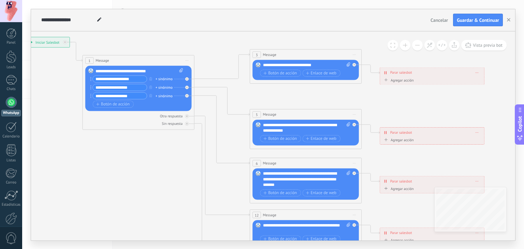
drag, startPoint x: 337, startPoint y: 105, endPoint x: 314, endPoint y: 89, distance: 27.9
click at [314, 89] on icon at bounding box center [318, 176] width 872 height 559
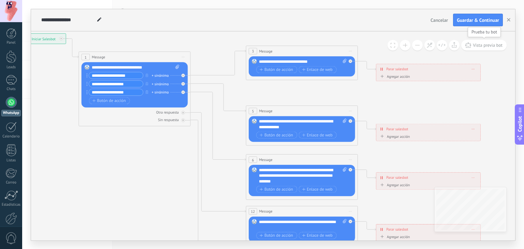
click at [491, 47] on span "Vista previa bot" at bounding box center [488, 45] width 30 height 6
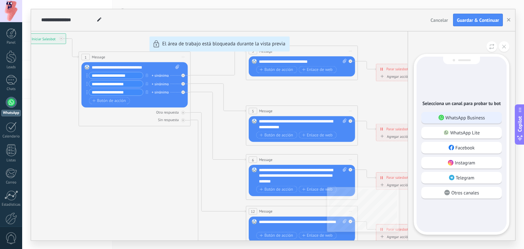
click at [454, 120] on p "WhatsApp Business" at bounding box center [465, 118] width 40 height 6
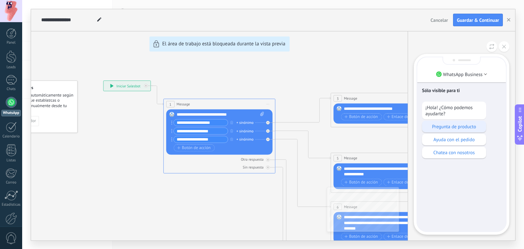
click at [454, 127] on p "Pregunta de producto" at bounding box center [453, 126] width 57 height 6
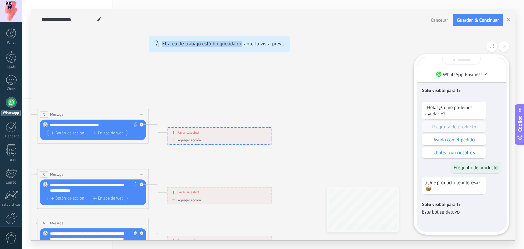
drag, startPoint x: 166, startPoint y: 158, endPoint x: 243, endPoint y: 138, distance: 78.7
click at [243, 138] on div "**********" at bounding box center [273, 124] width 484 height 231
click at [222, 150] on div "**********" at bounding box center [273, 124] width 484 height 231
drag, startPoint x: 207, startPoint y: 98, endPoint x: 228, endPoint y: 85, distance: 24.8
click at [228, 85] on div "**********" at bounding box center [273, 124] width 484 height 231
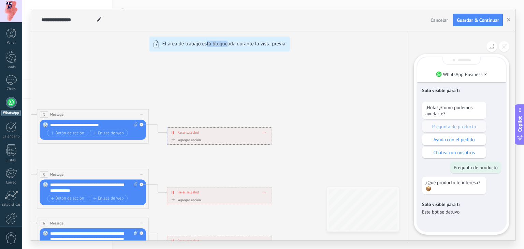
click at [228, 85] on div "**********" at bounding box center [273, 124] width 484 height 231
click at [505, 45] on icon at bounding box center [504, 47] width 4 height 4
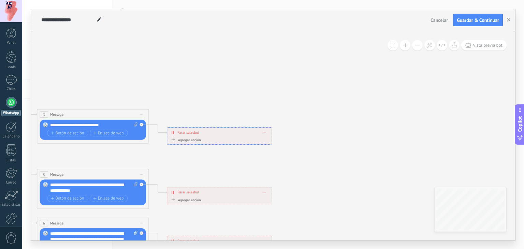
drag, startPoint x: 202, startPoint y: 102, endPoint x: 332, endPoint y: 57, distance: 137.7
click at [332, 57] on div "**********" at bounding box center [273, 124] width 484 height 231
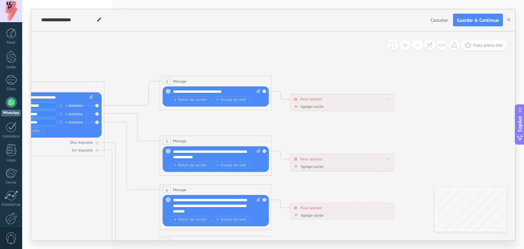
drag, startPoint x: 209, startPoint y: 94, endPoint x: 355, endPoint y: 56, distance: 151.0
click at [355, 56] on icon at bounding box center [229, 203] width 872 height 559
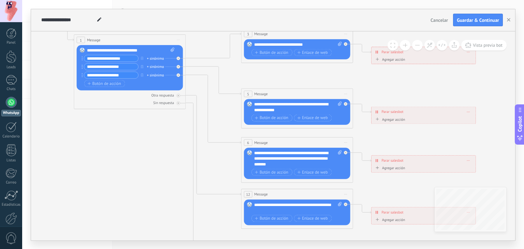
drag, startPoint x: 228, startPoint y: 129, endPoint x: 287, endPoint y: 87, distance: 72.9
click at [287, 87] on icon at bounding box center [310, 155] width 872 height 559
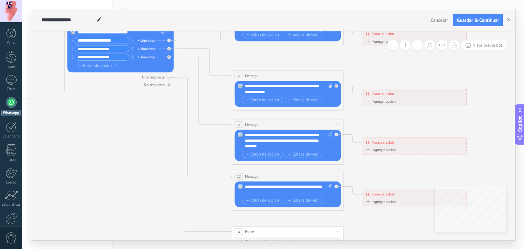
drag, startPoint x: 391, startPoint y: 93, endPoint x: 380, endPoint y: 73, distance: 22.9
click at [380, 73] on icon at bounding box center [301, 137] width 872 height 559
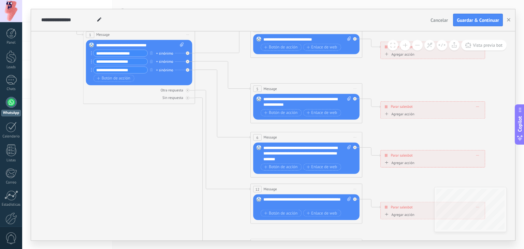
drag, startPoint x: 214, startPoint y: 142, endPoint x: 234, endPoint y: 158, distance: 25.7
click at [234, 158] on icon at bounding box center [319, 150] width 872 height 559
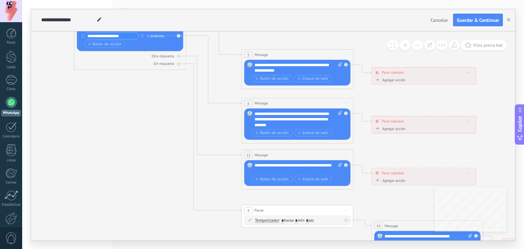
drag, startPoint x: 221, startPoint y: 150, endPoint x: 214, endPoint y: 119, distance: 31.6
click at [214, 119] on icon at bounding box center [310, 116] width 872 height 559
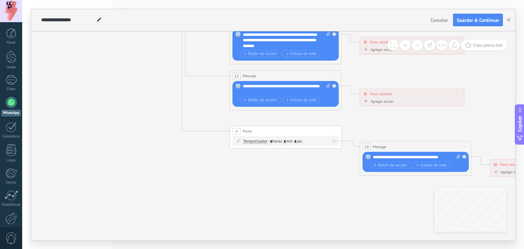
drag, startPoint x: 234, startPoint y: 183, endPoint x: 219, endPoint y: 101, distance: 84.2
click at [219, 101] on icon at bounding box center [298, 37] width 872 height 559
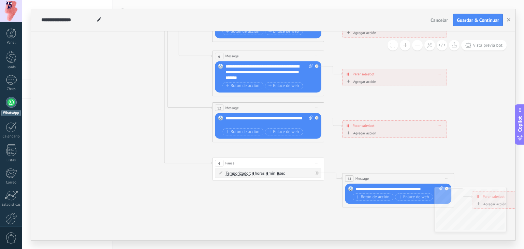
drag, startPoint x: 224, startPoint y: 120, endPoint x: 205, endPoint y: 154, distance: 38.9
click at [205, 154] on icon at bounding box center [281, 69] width 872 height 559
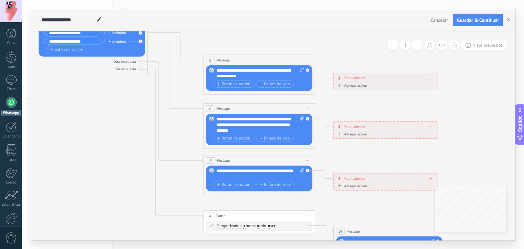
drag, startPoint x: 191, startPoint y: 74, endPoint x: 182, endPoint y: 129, distance: 55.9
click at [182, 129] on icon at bounding box center [272, 121] width 872 height 559
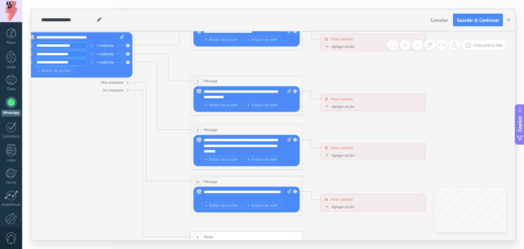
drag, startPoint x: 347, startPoint y: 54, endPoint x: 336, endPoint y: 71, distance: 20.6
click at [336, 71] on icon at bounding box center [259, 143] width 872 height 559
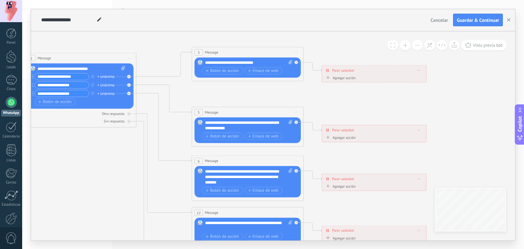
drag, startPoint x: 324, startPoint y: 77, endPoint x: 324, endPoint y: 112, distance: 34.4
click at [324, 112] on icon at bounding box center [260, 174] width 872 height 559
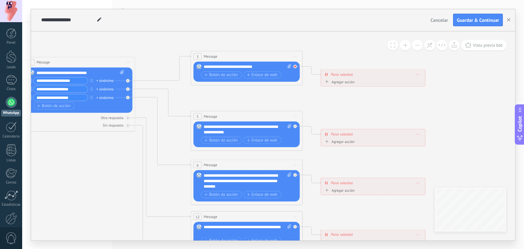
click at [296, 66] on div at bounding box center [295, 66] width 4 height 4
click at [350, 96] on div "Agrega el siguiente paso" at bounding box center [345, 94] width 49 height 9
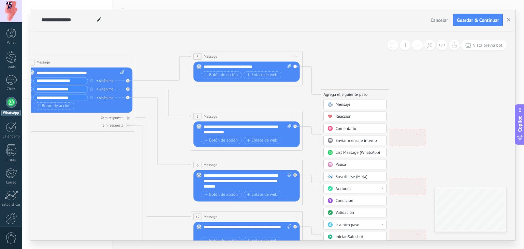
drag, startPoint x: 365, startPoint y: 172, endPoint x: 366, endPoint y: 156, distance: 16.0
click at [366, 156] on div "Mensaje Mensaje Mensaje Reacción Comentario Enviar mensaje interno" at bounding box center [354, 197] width 63 height 195
click at [375, 189] on div "Acciones" at bounding box center [359, 188] width 47 height 5
click at [409, 81] on icon at bounding box center [259, 178] width 872 height 559
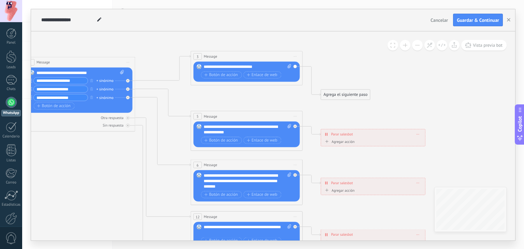
click at [357, 93] on div "Agrega el siguiente paso" at bounding box center [345, 94] width 49 height 9
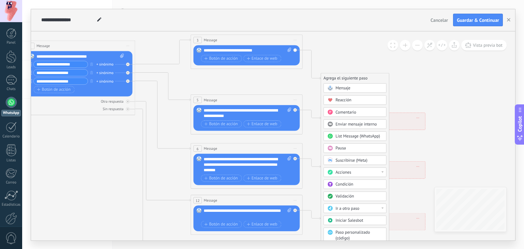
drag, startPoint x: 353, startPoint y: 165, endPoint x: 347, endPoint y: 174, distance: 11.2
click at [347, 174] on div "Mensaje Mensaje Mensaje Reacción Comentario Enviar mensaje interno" at bounding box center [354, 180] width 63 height 195
click at [345, 234] on span "Paso personalizado (código)" at bounding box center [353, 234] width 34 height 11
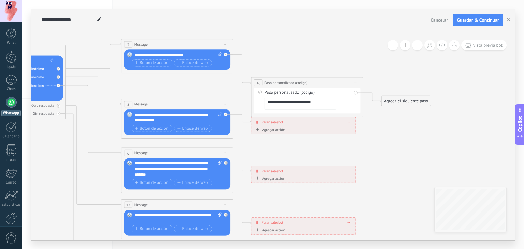
drag, startPoint x: 258, startPoint y: 143, endPoint x: 269, endPoint y: 146, distance: 11.2
click at [269, 146] on icon at bounding box center [190, 166] width 872 height 559
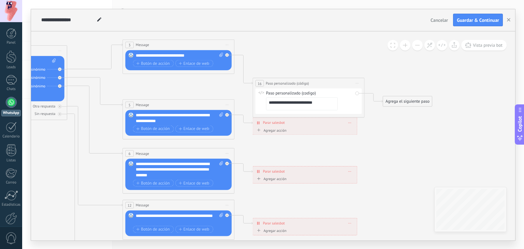
click at [298, 102] on textarea "**********" at bounding box center [302, 103] width 72 height 13
click at [324, 107] on textarea "**********" at bounding box center [302, 103] width 72 height 13
click at [327, 106] on textarea "**********" at bounding box center [302, 103] width 72 height 13
click at [315, 108] on textarea "**********" at bounding box center [302, 103] width 72 height 13
click at [304, 110] on textarea "**********" at bounding box center [302, 103] width 72 height 13
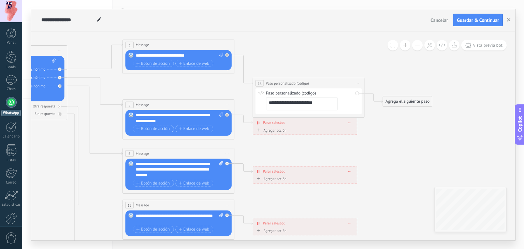
click at [291, 110] on textarea "**********" at bounding box center [302, 103] width 72 height 13
click at [297, 106] on textarea "**********" at bounding box center [302, 103] width 72 height 13
drag, startPoint x: 328, startPoint y: 105, endPoint x: 352, endPoint y: 96, distance: 25.6
click at [329, 104] on textarea "**********" at bounding box center [302, 103] width 72 height 13
drag, startPoint x: 394, startPoint y: 99, endPoint x: 419, endPoint y: 90, distance: 26.3
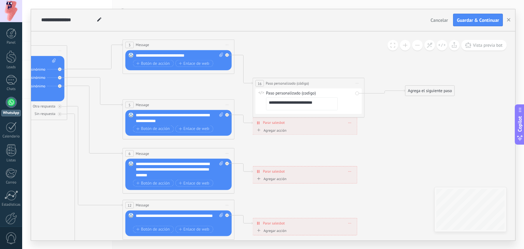
click at [419, 90] on div "Agrega el siguiente paso" at bounding box center [429, 90] width 49 height 9
click at [357, 81] on span "Iniciar vista previa aquí Cambiar nombre Duplicar [GEOGRAPHIC_DATA]" at bounding box center [357, 83] width 9 height 8
click at [320, 108] on textarea "**********" at bounding box center [302, 103] width 72 height 13
drag, startPoint x: 314, startPoint y: 107, endPoint x: 306, endPoint y: 110, distance: 8.9
click at [306, 110] on textarea "**********" at bounding box center [302, 103] width 72 height 13
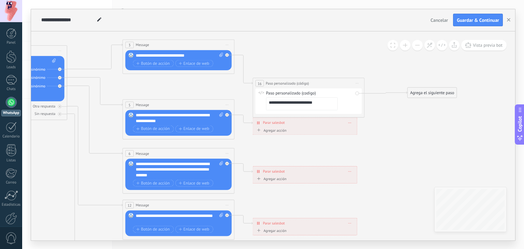
click at [308, 106] on textarea "**********" at bounding box center [302, 103] width 72 height 13
click at [320, 101] on textarea "**********" at bounding box center [302, 103] width 72 height 13
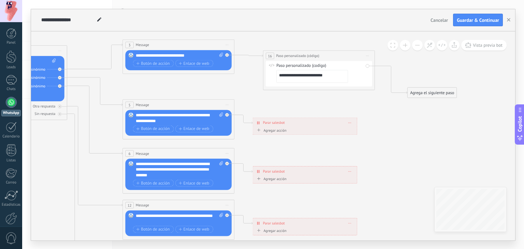
drag, startPoint x: 320, startPoint y: 82, endPoint x: 330, endPoint y: 55, distance: 29.1
click at [330, 55] on div "**********" at bounding box center [318, 55] width 111 height 10
click at [369, 58] on span "Iniciar vista previa aquí Cambiar nombre Duplicar [GEOGRAPHIC_DATA]" at bounding box center [367, 55] width 9 height 8
click at [383, 92] on div "Borrar" at bounding box center [392, 92] width 55 height 10
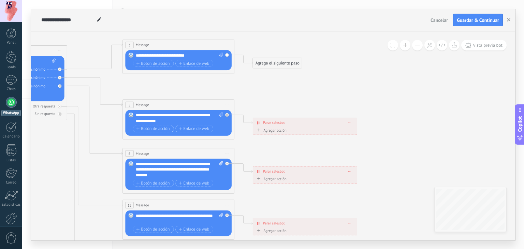
click at [285, 58] on div "Agrega el siguiente paso" at bounding box center [277, 62] width 49 height 9
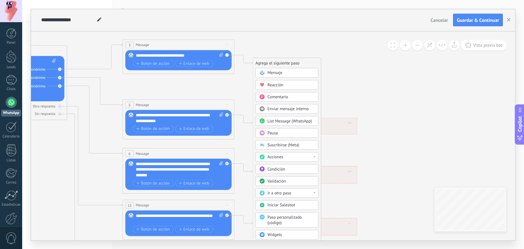
click at [304, 157] on div "Acciones" at bounding box center [290, 156] width 47 height 5
click at [294, 64] on div "Agrega el siguiente paso" at bounding box center [287, 62] width 68 height 9
click at [298, 157] on div "Acciones" at bounding box center [290, 156] width 47 height 5
click at [301, 145] on div "Suscribirse (Meta)" at bounding box center [290, 144] width 47 height 5
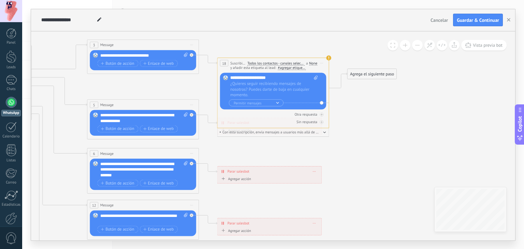
drag, startPoint x: 310, startPoint y: 99, endPoint x: 313, endPoint y: 88, distance: 12.0
click at [312, 88] on div "Reemplazar Quitar Convertir a mensaje de voz Recortar Arrastre la imagen aquí p…" at bounding box center [273, 90] width 87 height 31
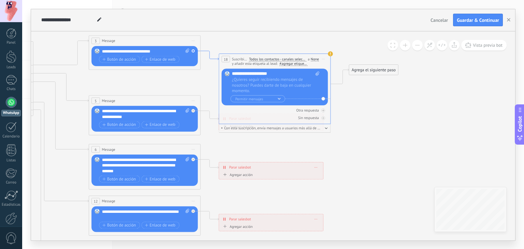
drag, startPoint x: 215, startPoint y: 63, endPoint x: 218, endPoint y: 58, distance: 6.7
click at [218, 58] on icon at bounding box center [209, 55] width 18 height 9
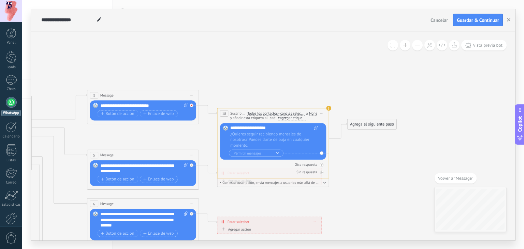
click at [191, 104] on icon at bounding box center [192, 105] width 2 height 2
click at [192, 105] on div "Reemplazar Quitar Convertir a mensaje de voz Arrastre la imagen aquí para adjun…" at bounding box center [143, 110] width 106 height 20
drag, startPoint x: 219, startPoint y: 94, endPoint x: 226, endPoint y: 87, distance: 10.1
click at [224, 89] on icon at bounding box center [156, 208] width 872 height 541
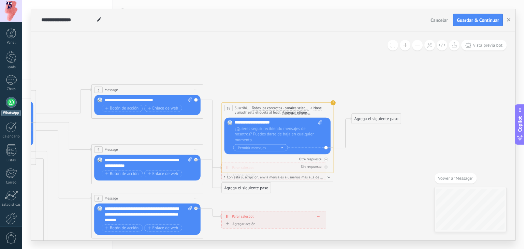
drag, startPoint x: 248, startPoint y: 119, endPoint x: 251, endPoint y: 110, distance: 9.7
click at [251, 110] on div "**********" at bounding box center [277, 137] width 112 height 71
drag, startPoint x: 327, startPoint y: 114, endPoint x: 335, endPoint y: 107, distance: 10.7
click at [333, 107] on div "**********" at bounding box center [277, 137] width 112 height 71
click at [336, 103] on icon at bounding box center [160, 202] width 872 height 541
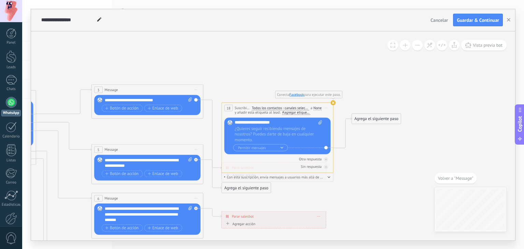
click at [332, 104] on use at bounding box center [332, 102] width 5 height 5
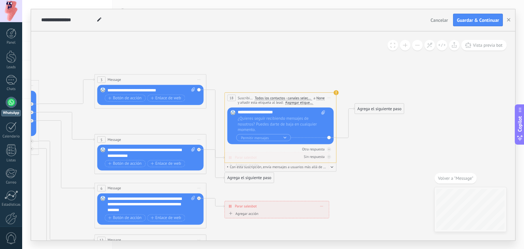
drag, startPoint x: 340, startPoint y: 121, endPoint x: 343, endPoint y: 111, distance: 10.7
click at [343, 111] on icon at bounding box center [163, 192] width 872 height 541
click at [343, 89] on icon at bounding box center [163, 192] width 872 height 541
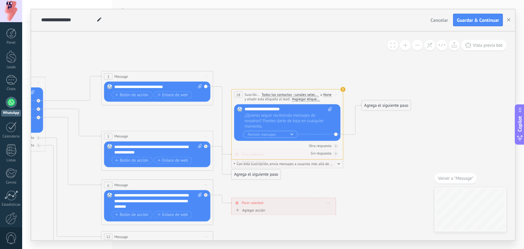
drag, startPoint x: 406, startPoint y: 76, endPoint x: 413, endPoint y: 73, distance: 7.5
click at [413, 73] on icon at bounding box center [170, 189] width 872 height 541
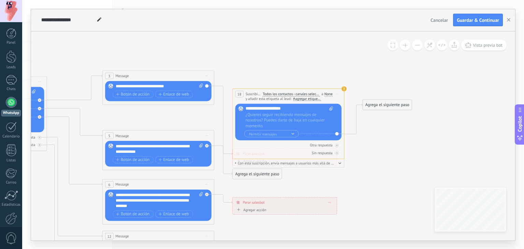
drag, startPoint x: 216, startPoint y: 70, endPoint x: 222, endPoint y: 58, distance: 13.3
click at [222, 58] on icon at bounding box center [171, 188] width 872 height 541
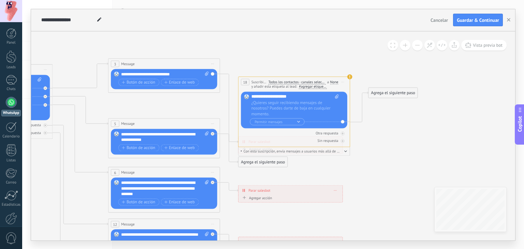
drag, startPoint x: 262, startPoint y: 130, endPoint x: 266, endPoint y: 123, distance: 7.8
click at [266, 123] on div "**********" at bounding box center [294, 111] width 112 height 71
click at [292, 67] on icon at bounding box center [177, 176] width 872 height 541
click at [342, 81] on icon at bounding box center [342, 81] width 3 height 1
click at [353, 119] on div "Borrar" at bounding box center [367, 119] width 55 height 10
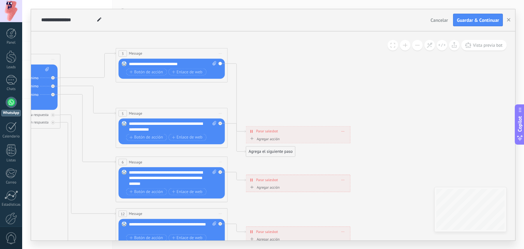
drag, startPoint x: 298, startPoint y: 112, endPoint x: 303, endPoint y: 108, distance: 6.3
click at [305, 107] on icon at bounding box center [185, 166] width 872 height 541
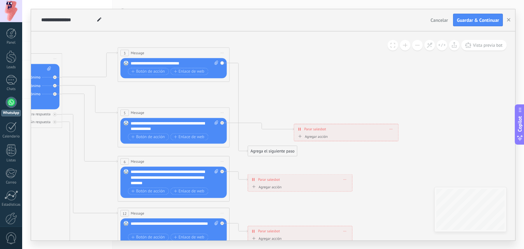
drag, startPoint x: 288, startPoint y: 132, endPoint x: 333, endPoint y: 135, distance: 45.5
click at [333, 134] on div "**********" at bounding box center [346, 129] width 104 height 10
drag, startPoint x: 273, startPoint y: 150, endPoint x: 318, endPoint y: 66, distance: 95.0
click at [318, 66] on div "Agrega el siguiente paso" at bounding box center [319, 66] width 49 height 9
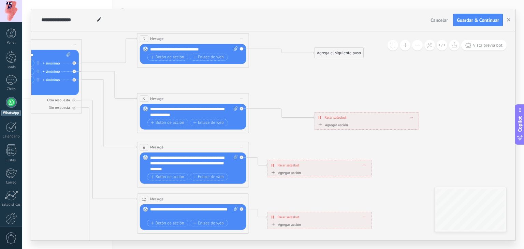
drag, startPoint x: 293, startPoint y: 111, endPoint x: 313, endPoint y: 96, distance: 24.1
click at [313, 96] on icon at bounding box center [206, 160] width 872 height 559
drag, startPoint x: 341, startPoint y: 119, endPoint x: 336, endPoint y: 117, distance: 5.5
click at [336, 117] on span "Parar salesbot" at bounding box center [332, 115] width 22 height 5
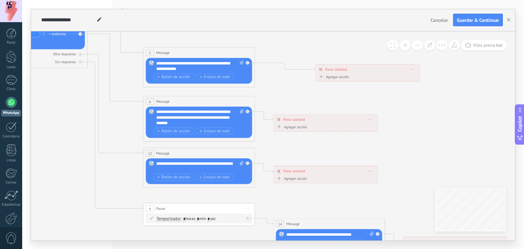
drag, startPoint x: 310, startPoint y: 120, endPoint x: 315, endPoint y: 102, distance: 18.1
click at [315, 102] on icon at bounding box center [212, 114] width 872 height 559
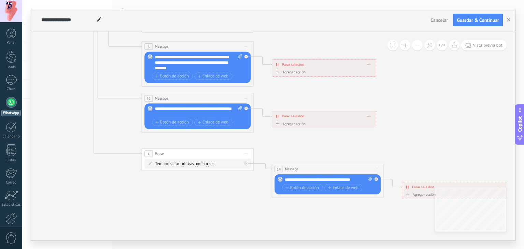
drag, startPoint x: 311, startPoint y: 159, endPoint x: 310, endPoint y: 102, distance: 56.3
click at [310, 102] on icon at bounding box center [211, 59] width 872 height 559
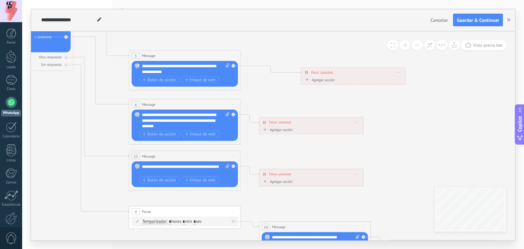
drag, startPoint x: 318, startPoint y: 98, endPoint x: 294, endPoint y: 203, distance: 107.1
click at [294, 203] on icon at bounding box center [198, 117] width 872 height 559
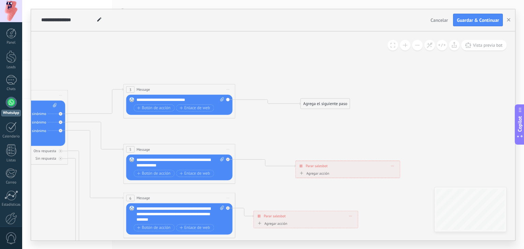
drag, startPoint x: 260, startPoint y: 106, endPoint x: 263, endPoint y: 163, distance: 57.7
click at [263, 163] on icon at bounding box center [192, 211] width 872 height 559
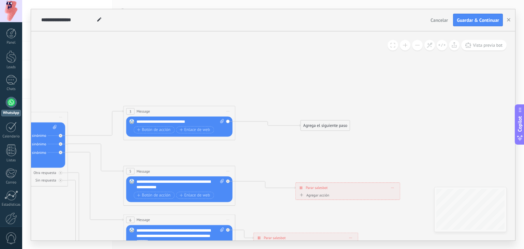
drag, startPoint x: 283, startPoint y: 109, endPoint x: 285, endPoint y: 81, distance: 28.4
click at [285, 81] on icon at bounding box center [192, 233] width 872 height 559
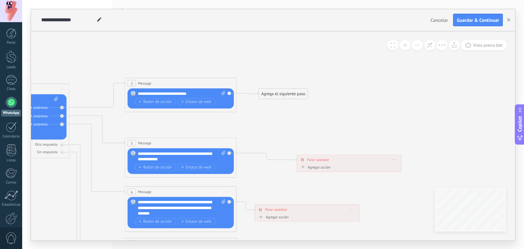
drag, startPoint x: 336, startPoint y: 97, endPoint x: 292, endPoint y: 93, distance: 43.5
click at [292, 93] on div "Agrega el siguiente paso" at bounding box center [282, 93] width 49 height 9
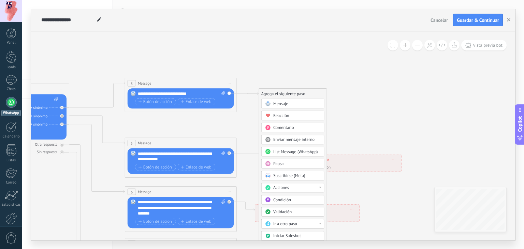
click at [287, 115] on span "Reacción" at bounding box center [281, 115] width 16 height 5
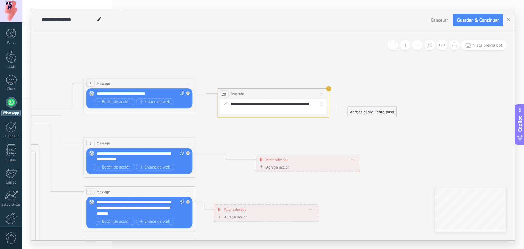
click at [263, 103] on div "**********" at bounding box center [277, 106] width 93 height 11
click at [267, 103] on div "**********" at bounding box center [277, 106] width 93 height 11
click at [269, 105] on div "**********" at bounding box center [277, 106] width 93 height 11
click at [321, 103] on div "**********" at bounding box center [273, 106] width 106 height 15
click at [262, 107] on div "**********" at bounding box center [277, 106] width 93 height 11
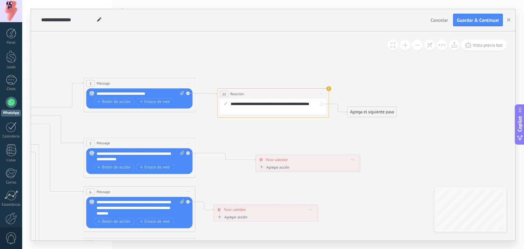
click at [254, 107] on div "**********" at bounding box center [277, 106] width 93 height 11
click at [251, 108] on div "**********" at bounding box center [277, 106] width 93 height 11
click at [248, 108] on div "**********" at bounding box center [277, 106] width 93 height 11
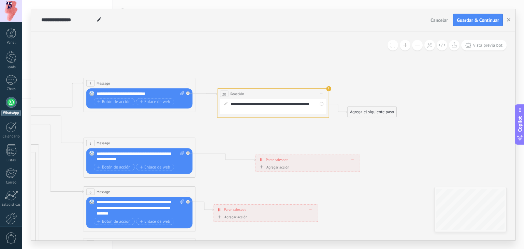
click at [246, 95] on div "20 Reacción ******** Iniciar vista previa aquí Cambiar nombre Duplicar Borrar" at bounding box center [272, 94] width 111 height 10
click at [186, 92] on div at bounding box center [188, 93] width 4 height 4
drag, startPoint x: 259, startPoint y: 109, endPoint x: 292, endPoint y: 93, distance: 36.0
click at [292, 93] on div "**********" at bounding box center [273, 102] width 112 height 29
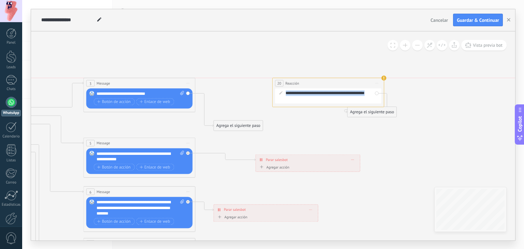
drag, startPoint x: 266, startPoint y: 94, endPoint x: 353, endPoint y: 81, distance: 88.4
click at [322, 85] on div "20 Reacción ******** Iniciar vista previa aquí Cambiar nombre Duplicar Borrar" at bounding box center [327, 83] width 111 height 10
click at [382, 80] on span "Iniciar vista previa aquí Cambiar nombre Duplicar [GEOGRAPHIC_DATA]" at bounding box center [377, 83] width 9 height 8
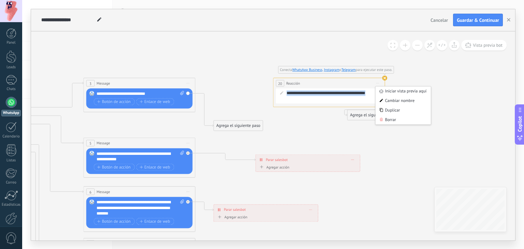
click at [385, 79] on use at bounding box center [384, 77] width 5 height 5
click at [382, 81] on div "20 Reacción ******** Iniciar vista previa aquí Cambiar nombre Duplicar Borrar" at bounding box center [328, 83] width 111 height 10
click at [380, 84] on span "Iniciar vista previa aquí Cambiar nombre Duplicar [GEOGRAPHIC_DATA]" at bounding box center [377, 83] width 9 height 8
click at [389, 122] on div "Borrar" at bounding box center [402, 120] width 55 height 10
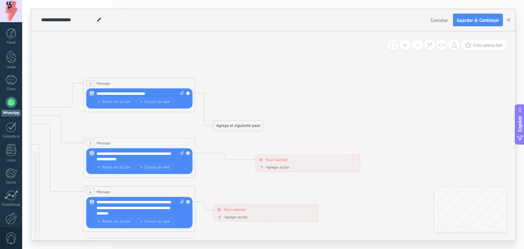
drag, startPoint x: 231, startPoint y: 122, endPoint x: 240, endPoint y: 103, distance: 20.3
click at [240, 121] on div "Agrega el siguiente paso" at bounding box center [238, 125] width 49 height 9
click at [188, 94] on div "Reemplazar Quitar Convertir a mensaje de voz Arrastre la imagen aquí para adjun…" at bounding box center [139, 98] width 106 height 20
click at [188, 92] on div "Reemplazar Quitar Convertir a mensaje de voz Arrastre la imagen aquí para adjun…" at bounding box center [139, 98] width 106 height 20
click at [233, 108] on div "Agrega el siguiente paso" at bounding box center [246, 107] width 49 height 9
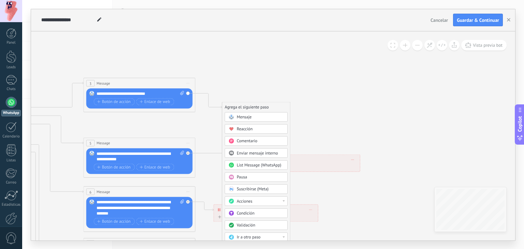
drag, startPoint x: 269, startPoint y: 140, endPoint x: 276, endPoint y: 92, distance: 48.5
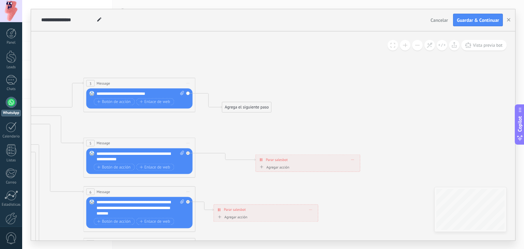
click at [261, 110] on div "Agrega el siguiente paso" at bounding box center [246, 107] width 49 height 9
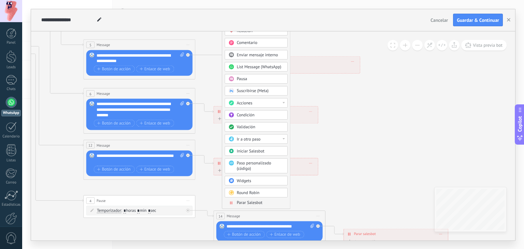
click at [257, 115] on div "Condición" at bounding box center [260, 114] width 47 height 5
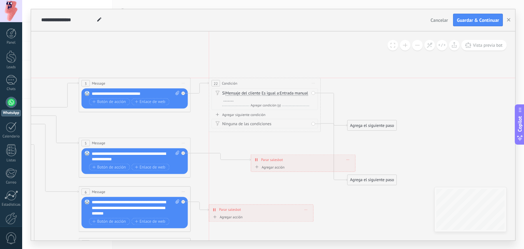
drag, startPoint x: 242, startPoint y: 106, endPoint x: 236, endPoint y: 82, distance: 24.8
click at [236, 82] on span "Condición" at bounding box center [229, 82] width 15 height 5
click at [314, 83] on icon at bounding box center [313, 83] width 3 height 1
click at [328, 120] on div "Borrar" at bounding box center [338, 120] width 55 height 10
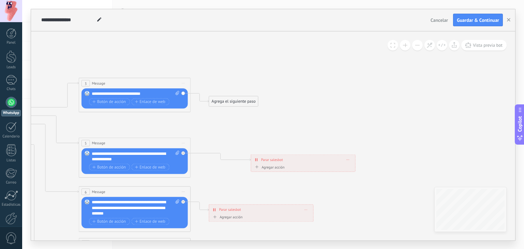
click at [221, 101] on div "Agrega el siguiente paso" at bounding box center [233, 100] width 49 height 9
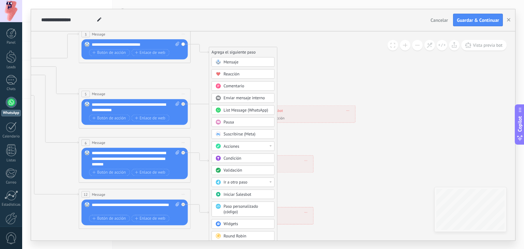
click at [271, 181] on div at bounding box center [270, 181] width 2 height 1
click at [224, 164] on div "Mensaje Mensaje Mensaje Reacción Comentario Enviar mensaje interno" at bounding box center [242, 154] width 63 height 195
click at [256, 178] on div "1: Message" at bounding box center [243, 183] width 62 height 10
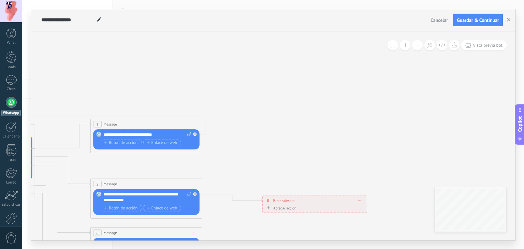
drag, startPoint x: 252, startPoint y: 75, endPoint x: 262, endPoint y: 160, distance: 85.4
click at [262, 160] on icon at bounding box center [159, 245] width 872 height 557
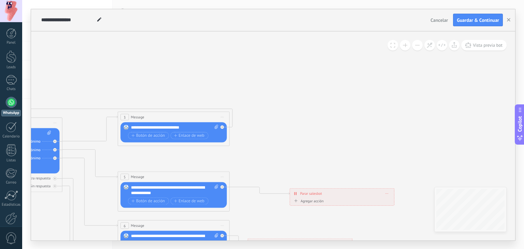
drag, startPoint x: 249, startPoint y: 107, endPoint x: 296, endPoint y: 96, distance: 48.6
click at [296, 96] on icon at bounding box center [186, 237] width 872 height 557
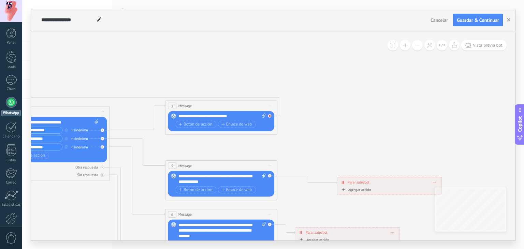
click at [269, 116] on icon at bounding box center [270, 116] width 2 height 2
click at [312, 122] on div "Agrega el siguiente paso" at bounding box center [319, 123] width 49 height 9
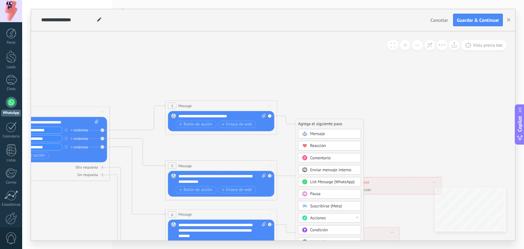
click at [315, 98] on icon at bounding box center [234, 218] width 872 height 541
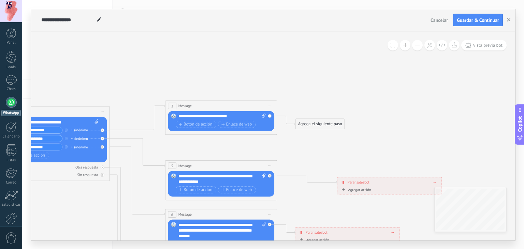
click at [316, 124] on div "Agrega el siguiente paso" at bounding box center [319, 123] width 49 height 9
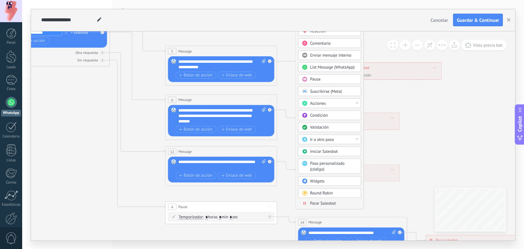
click at [322, 115] on span "Condición" at bounding box center [319, 115] width 18 height 5
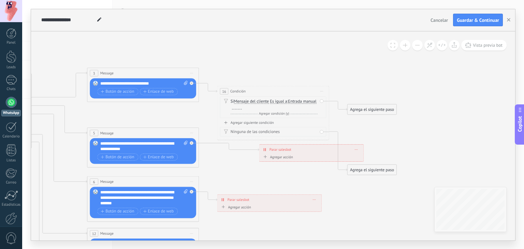
click at [288, 104] on span "Entrada manual" at bounding box center [302, 101] width 28 height 4
click at [285, 105] on button "Entrada manual" at bounding box center [320, 101] width 70 height 10
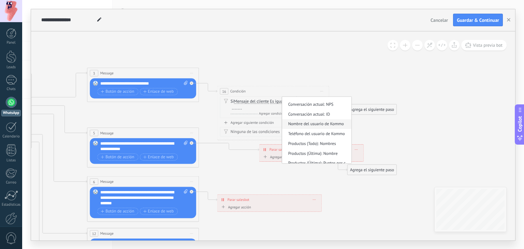
scroll to position [324, 0]
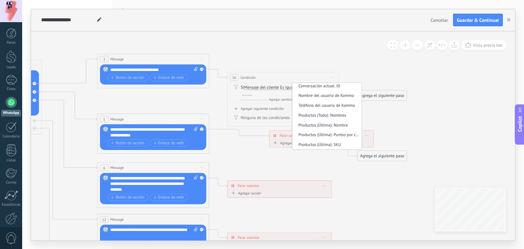
drag, startPoint x: 267, startPoint y: 68, endPoint x: 279, endPoint y: 53, distance: 19.2
click at [279, 53] on icon at bounding box center [166, 180] width 872 height 559
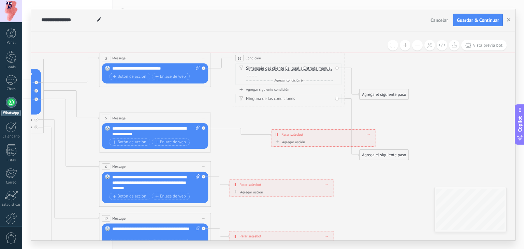
drag, startPoint x: 321, startPoint y: 78, endPoint x: 325, endPoint y: 62, distance: 16.9
click at [324, 62] on div "16 Condición ********* Iniciar vista previa aquí Cambiar nombre Duplicar Borrar" at bounding box center [288, 58] width 111 height 10
click at [337, 58] on icon at bounding box center [337, 58] width 3 height 1
click at [346, 98] on div "Borrar" at bounding box center [362, 95] width 55 height 10
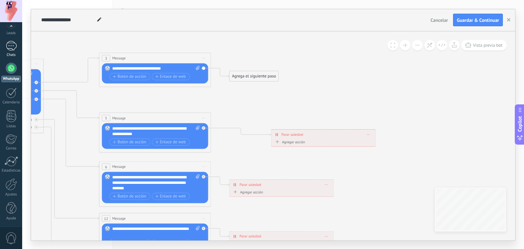
scroll to position [34, 0]
click at [13, 181] on div at bounding box center [11, 184] width 12 height 12
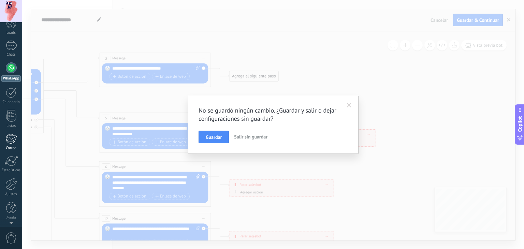
scroll to position [0, 0]
click at [348, 105] on span at bounding box center [349, 105] width 4 height 5
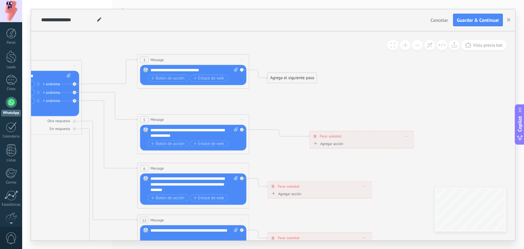
drag, startPoint x: 307, startPoint y: 103, endPoint x: 357, endPoint y: 105, distance: 49.5
click at [355, 106] on icon at bounding box center [206, 181] width 872 height 559
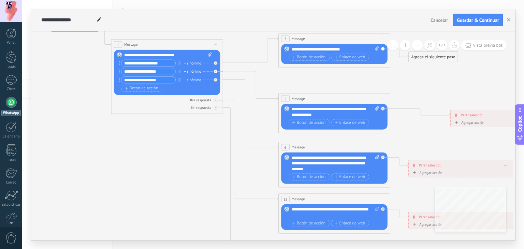
drag, startPoint x: 190, startPoint y: 90, endPoint x: 347, endPoint y: 84, distance: 157.3
click at [347, 84] on icon at bounding box center [347, 160] width 872 height 559
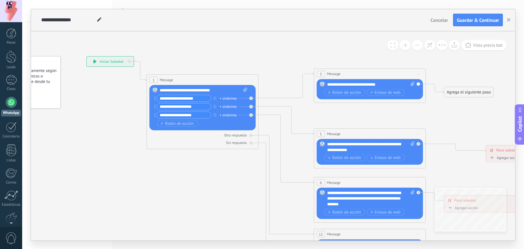
drag, startPoint x: 218, startPoint y: 168, endPoint x: 252, endPoint y: 223, distance: 64.9
click at [250, 223] on icon at bounding box center [382, 195] width 872 height 559
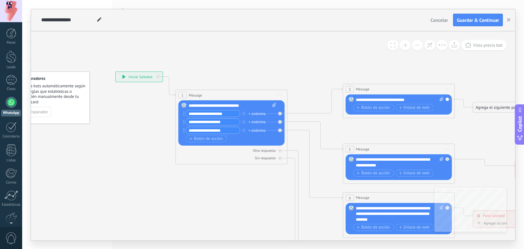
click at [125, 76] on icon at bounding box center [123, 77] width 3 height 4
click at [126, 76] on div "**********" at bounding box center [139, 77] width 47 height 10
click at [159, 77] on div at bounding box center [158, 77] width 4 height 4
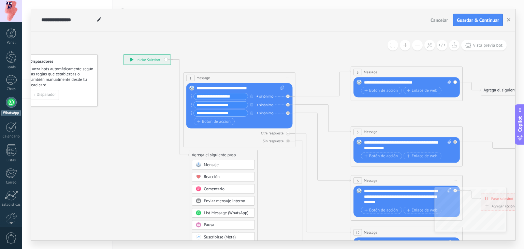
drag, startPoint x: 138, startPoint y: 122, endPoint x: 147, endPoint y: 101, distance: 22.6
click at [147, 101] on icon at bounding box center [419, 199] width 872 height 570
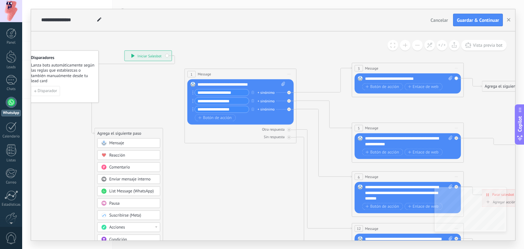
drag, startPoint x: 209, startPoint y: 153, endPoint x: 109, endPoint y: 126, distance: 103.4
click at [109, 129] on div "Agrega el siguiente paso" at bounding box center [129, 133] width 68 height 9
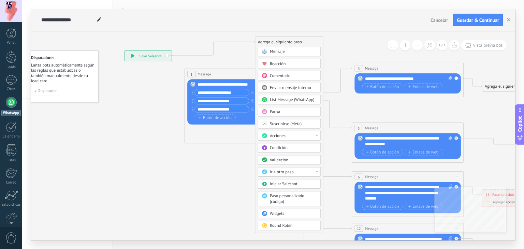
drag, startPoint x: 133, startPoint y: 123, endPoint x: 287, endPoint y: 41, distance: 175.6
click at [287, 41] on div "Agrega el siguiente paso" at bounding box center [289, 41] width 68 height 9
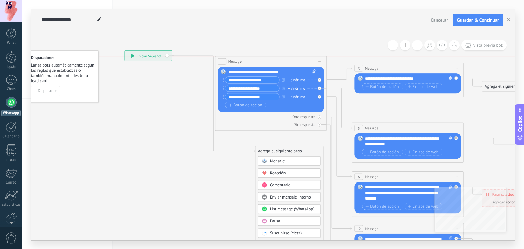
drag, startPoint x: 250, startPoint y: 74, endPoint x: 284, endPoint y: 60, distance: 37.0
click at [284, 60] on div "1 Message ******* (a): Todos los contactos - canales seleccionados Todos los co…" at bounding box center [270, 61] width 111 height 10
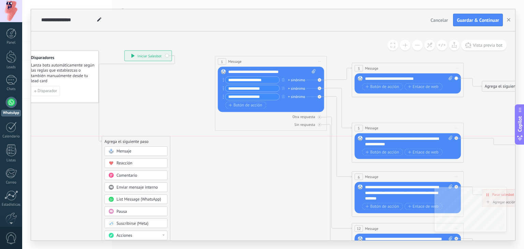
drag, startPoint x: 278, startPoint y: 149, endPoint x: 131, endPoint y: 129, distance: 149.0
click at [125, 139] on div "Agrega el siguiente paso" at bounding box center [136, 141] width 68 height 9
click at [168, 56] on div "**********" at bounding box center [147, 55] width 47 height 10
drag, startPoint x: 168, startPoint y: 56, endPoint x: 173, endPoint y: 59, distance: 4.9
click at [169, 56] on div "**********" at bounding box center [147, 55] width 47 height 10
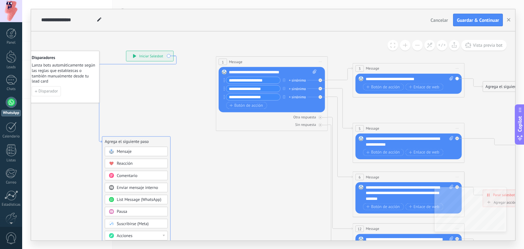
click at [176, 62] on icon at bounding box center [137, 99] width 77 height 87
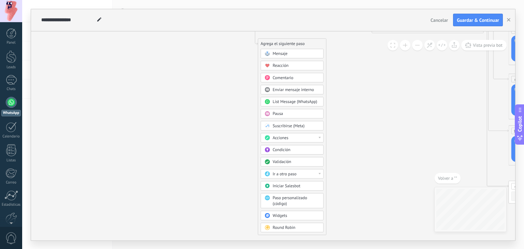
drag, startPoint x: 176, startPoint y: 63, endPoint x: 183, endPoint y: 61, distance: 7.7
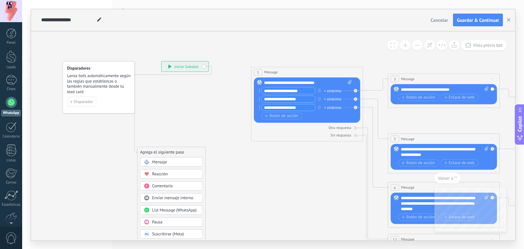
drag, startPoint x: 368, startPoint y: 75, endPoint x: 237, endPoint y: 193, distance: 176.0
click at [237, 193] on icon at bounding box center [444, 201] width 895 height 560
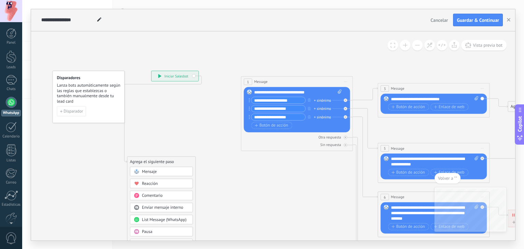
click at [246, 82] on div "1" at bounding box center [248, 81] width 9 height 6
click at [223, 93] on icon at bounding box center [434, 211] width 895 height 560
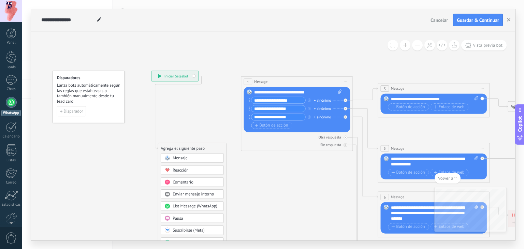
drag, startPoint x: 158, startPoint y: 161, endPoint x: 290, endPoint y: 122, distance: 137.2
click at [190, 149] on div "Agrega el siguiente paso" at bounding box center [192, 148] width 68 height 9
click at [271, 89] on div "**********" at bounding box center [298, 91] width 88 height 5
click at [335, 73] on icon at bounding box center [446, 209] width 871 height 557
click at [348, 80] on span "Iniciar vista previa aquí Cambiar nombre Duplicar [GEOGRAPHIC_DATA]" at bounding box center [345, 82] width 9 height 8
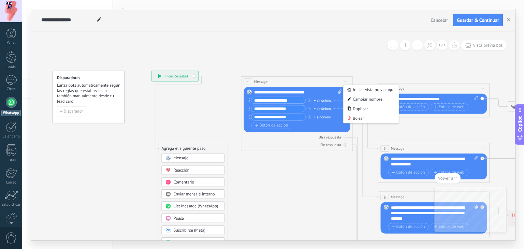
click at [344, 68] on icon at bounding box center [446, 209] width 871 height 557
click at [153, 88] on icon at bounding box center [446, 209] width 871 height 557
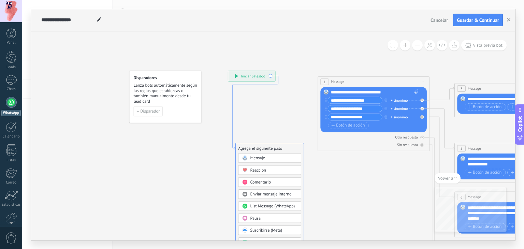
drag, startPoint x: 155, startPoint y: 89, endPoint x: 260, endPoint y: 88, distance: 105.4
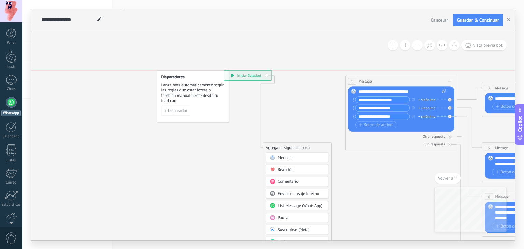
drag, startPoint x: 291, startPoint y: 74, endPoint x: 258, endPoint y: 75, distance: 32.8
click at [257, 76] on div "**********" at bounding box center [247, 75] width 47 height 10
click at [261, 73] on div "**********" at bounding box center [245, 75] width 47 height 10
click at [416, 43] on button at bounding box center [417, 45] width 11 height 11
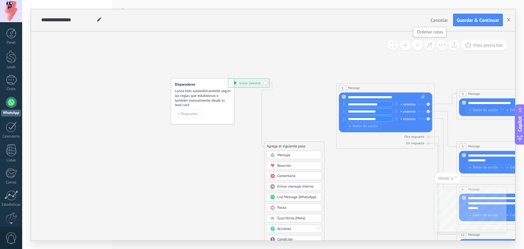
click at [433, 48] on button at bounding box center [429, 45] width 11 height 11
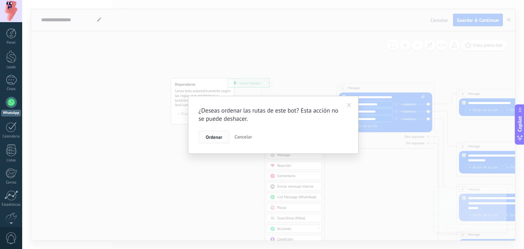
click at [205, 136] on button "Ordenar" at bounding box center [213, 137] width 31 height 13
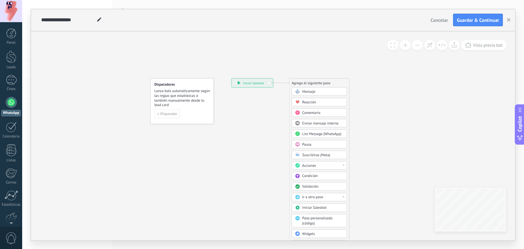
drag, startPoint x: 265, startPoint y: 124, endPoint x: 180, endPoint y: 124, distance: 84.9
click at [180, 124] on icon "6 Message 12 Message 4 Pause" at bounding box center [451, 164] width 685 height 952
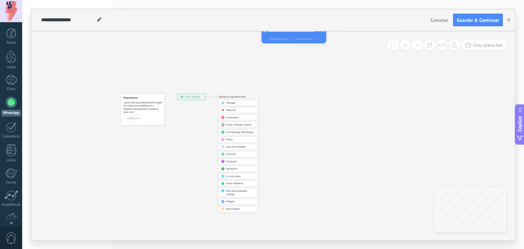
drag, startPoint x: 348, startPoint y: 93, endPoint x: 319, endPoint y: 159, distance: 72.1
click at [322, 160] on icon "6 Message 12 Message 4 Pause" at bounding box center [330, 152] width 476 height 661
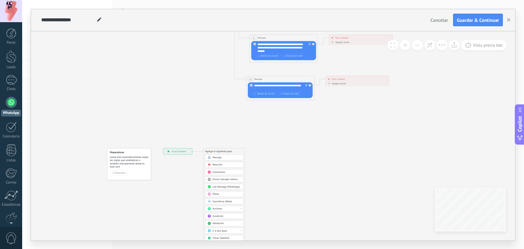
drag, startPoint x: 326, startPoint y: 119, endPoint x: 308, endPoint y: 189, distance: 72.2
click at [308, 189] on icon "6 Message 4 Pause" at bounding box center [316, 207] width 476 height 661
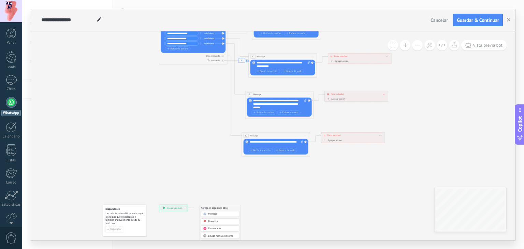
drag, startPoint x: 301, startPoint y: 146, endPoint x: 306, endPoint y: 213, distance: 66.7
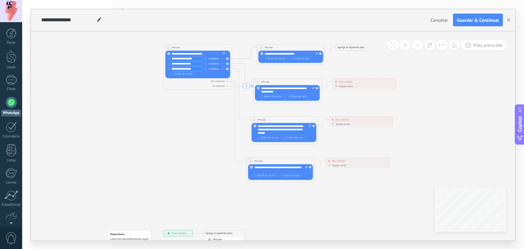
drag, startPoint x: 195, startPoint y: 109, endPoint x: 200, endPoint y: 145, distance: 35.8
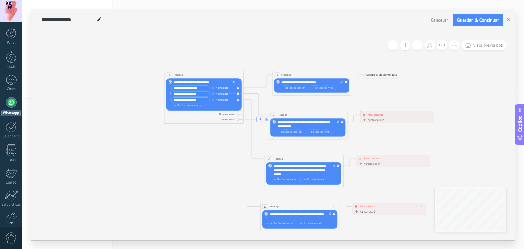
click at [438, 19] on span "Cancelar" at bounding box center [438, 20] width 17 height 6
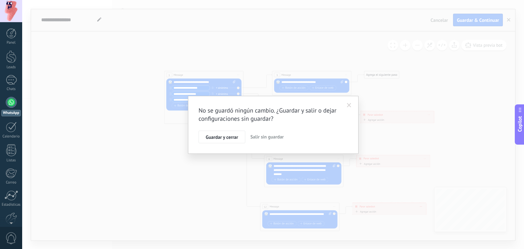
click at [268, 137] on span "Salir sin guardar" at bounding box center [266, 137] width 33 height 6
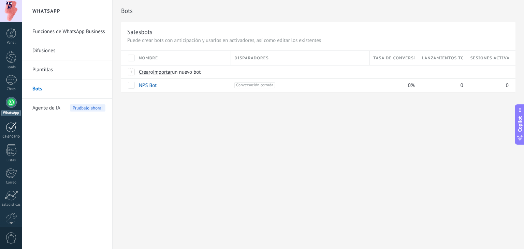
click at [18, 131] on link "Calendario" at bounding box center [11, 130] width 22 height 17
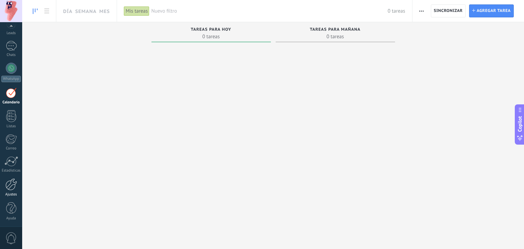
click at [12, 190] on link "Ajustes" at bounding box center [11, 187] width 22 height 18
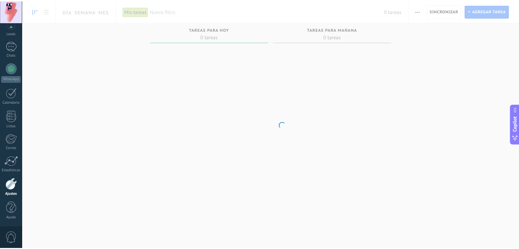
scroll to position [34, 0]
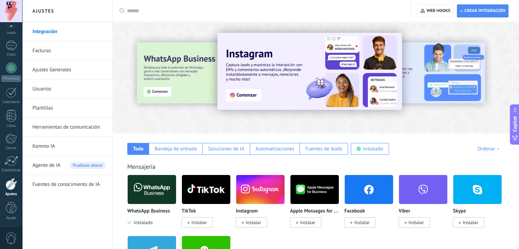
click at [62, 69] on link "Ajustes Generales" at bounding box center [68, 69] width 73 height 19
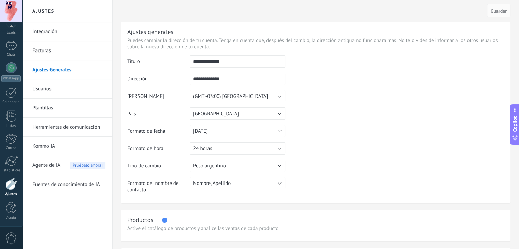
drag, startPoint x: 233, startPoint y: 59, endPoint x: 140, endPoint y: 60, distance: 92.8
click at [145, 60] on tr "**********" at bounding box center [315, 63] width 377 height 17
type input "*******"
click at [252, 83] on input "**********" at bounding box center [237, 79] width 95 height 12
click at [491, 13] on span "Guardar" at bounding box center [498, 11] width 16 height 5
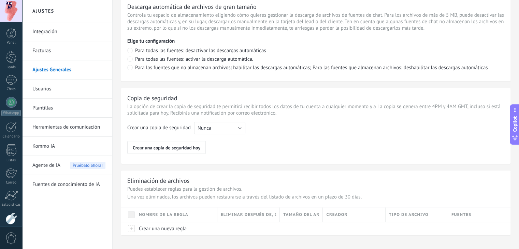
scroll to position [503, 0]
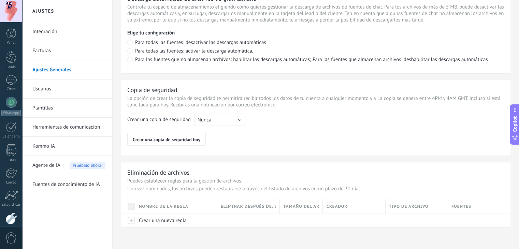
click at [78, 94] on link "Usuarios" at bounding box center [68, 88] width 73 height 19
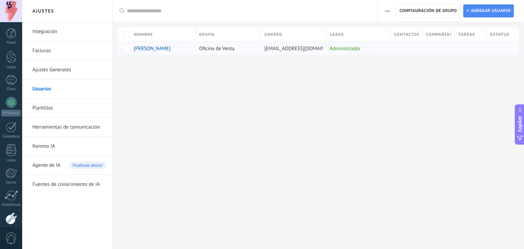
drag, startPoint x: 332, startPoint y: 48, endPoint x: 339, endPoint y: 47, distance: 7.0
click at [339, 47] on div "Administrador" at bounding box center [356, 48] width 61 height 13
click at [340, 47] on body ".abccls-1,.abccls-2{fill-rule:evenodd}.abccls-2{fill:#fff} .abfcls-1{fill:none}…" at bounding box center [262, 124] width 524 height 249
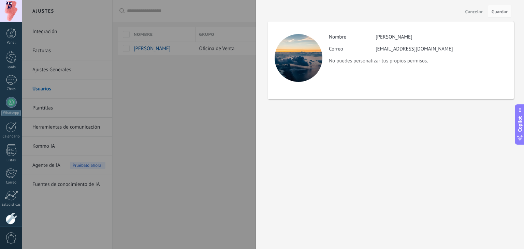
click at [205, 97] on div at bounding box center [262, 124] width 524 height 249
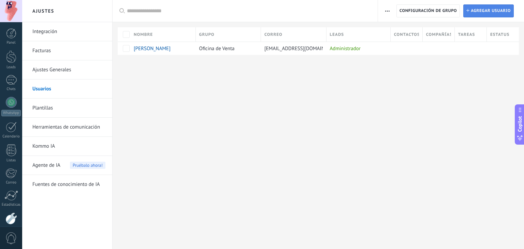
click at [489, 13] on span "Agregar usuario" at bounding box center [491, 11] width 40 height 12
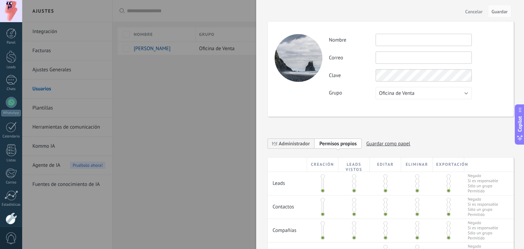
click at [480, 13] on span "Cancelar" at bounding box center [473, 11] width 17 height 5
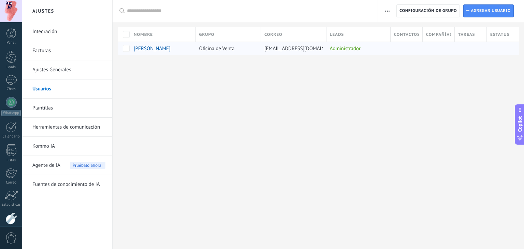
click at [340, 47] on div "Administrador" at bounding box center [356, 48] width 61 height 13
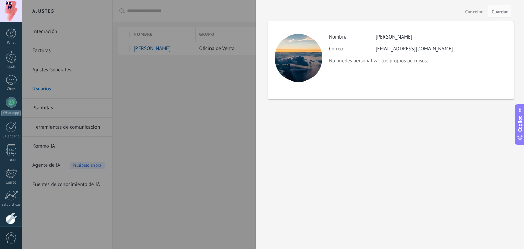
click at [227, 85] on div at bounding box center [262, 124] width 524 height 249
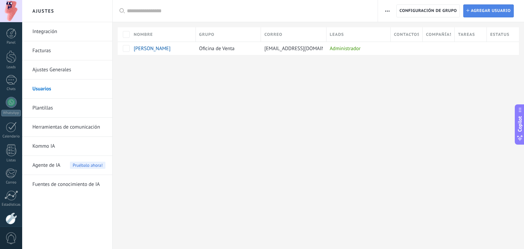
click at [492, 13] on span "Agregar usuario" at bounding box center [491, 11] width 40 height 12
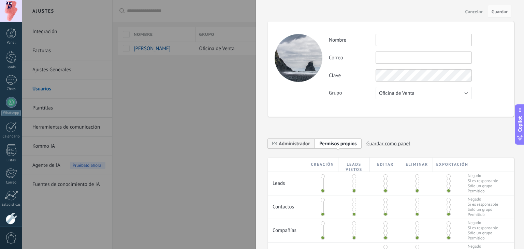
click at [417, 45] on input "text" at bounding box center [423, 40] width 96 height 12
click at [191, 134] on div at bounding box center [262, 124] width 524 height 249
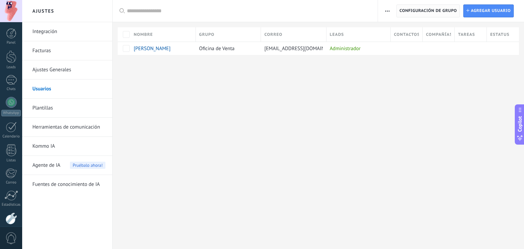
click at [438, 12] on span "Configuración de grupo" at bounding box center [427, 11] width 57 height 12
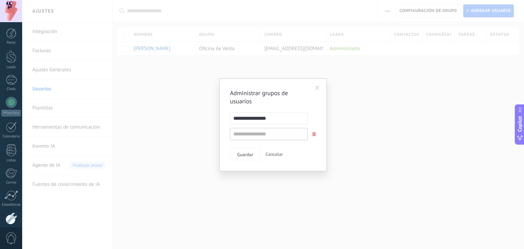
click at [316, 89] on span at bounding box center [317, 88] width 4 height 5
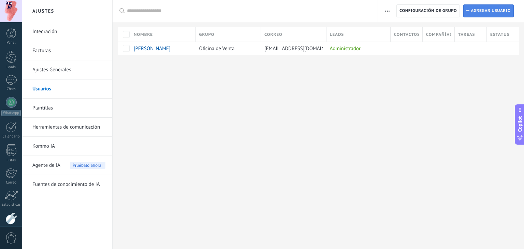
click at [497, 10] on span "Agregar usuario" at bounding box center [491, 11] width 40 height 12
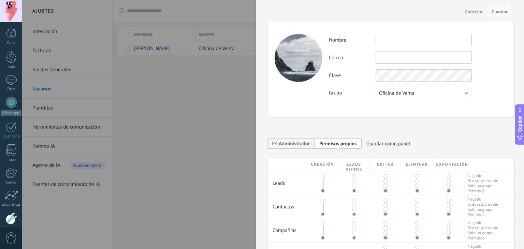
click at [398, 39] on input "text" at bounding box center [423, 40] width 96 height 12
type input "*********"
click at [391, 54] on input "text" at bounding box center [423, 57] width 96 height 12
type input "*"
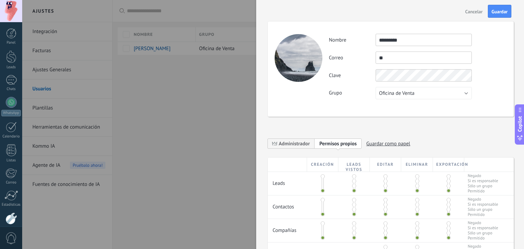
type input "*"
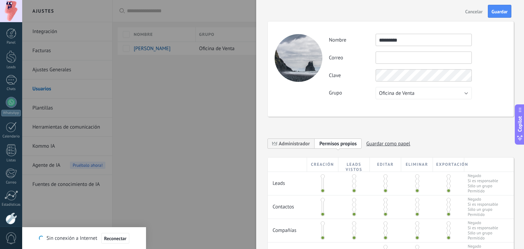
type input "*"
type input "**********"
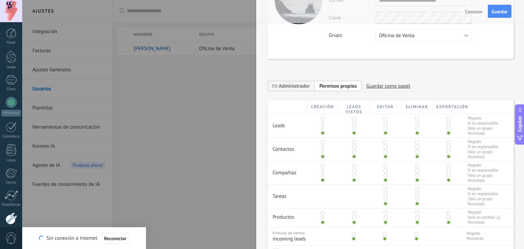
scroll to position [68, 0]
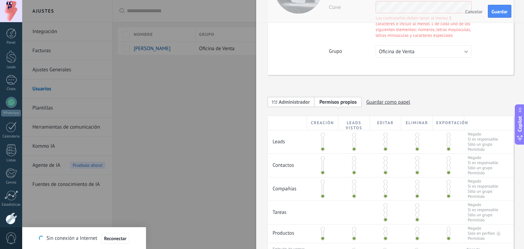
click at [295, 76] on div "**********" at bounding box center [391, 139] width 246 height 399
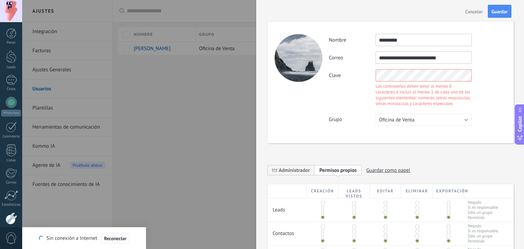
click at [357, 81] on div "Clave Las contraseñas deben tener al menos 8 caracteres e incluir al menos 1 de…" at bounding box center [418, 88] width 178 height 39
click at [289, 171] on div "**********" at bounding box center [391, 207] width 246 height 399
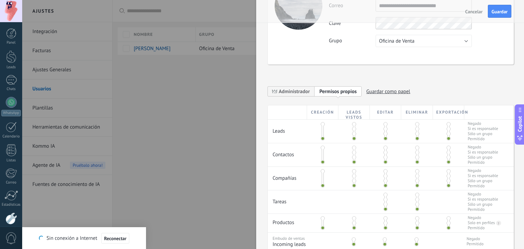
scroll to position [68, 0]
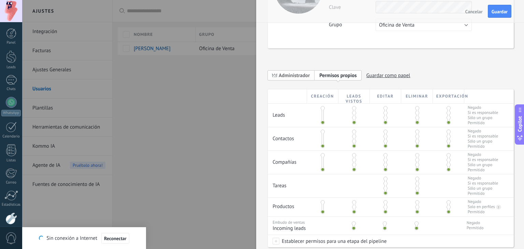
click at [303, 73] on span "Administrador" at bounding box center [294, 75] width 31 height 6
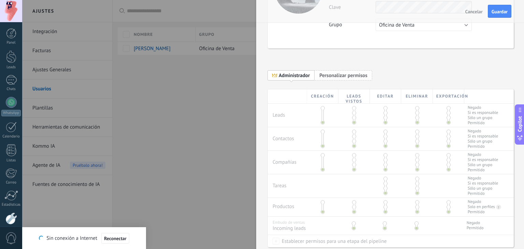
click at [329, 74] on span "Personalizar permisos" at bounding box center [343, 75] width 48 height 6
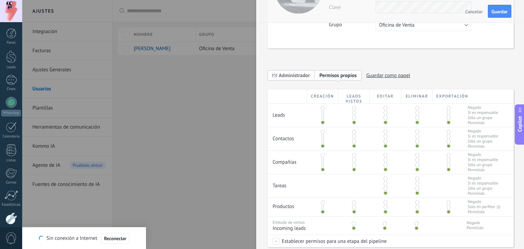
click at [301, 77] on span "Administrador" at bounding box center [294, 75] width 31 height 6
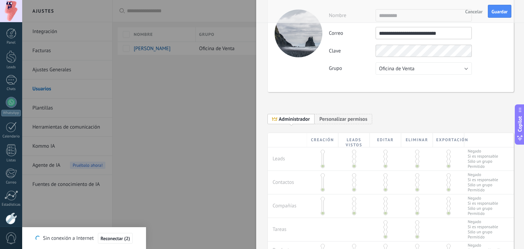
scroll to position [20, 0]
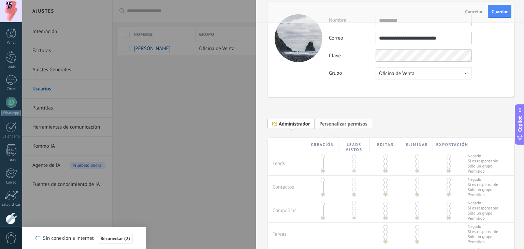
click at [336, 126] on span "Personalizar permisos" at bounding box center [343, 124] width 48 height 6
click at [304, 121] on span "Administrador" at bounding box center [294, 124] width 31 height 6
click at [508, 14] on button "Guardar" at bounding box center [500, 11] width 24 height 13
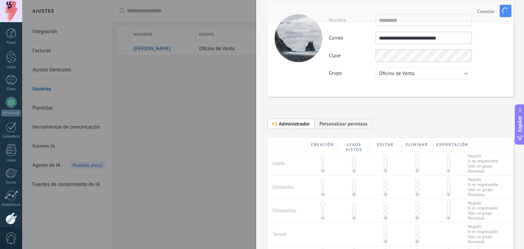
scroll to position [0, 0]
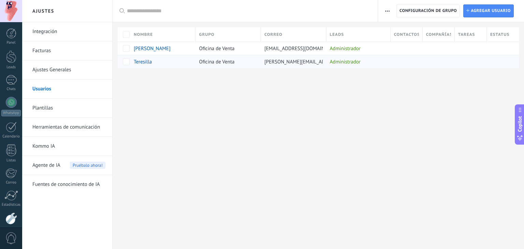
click at [278, 61] on span "t.dominguez@janoseventos.com" at bounding box center [321, 62] width 114 height 6
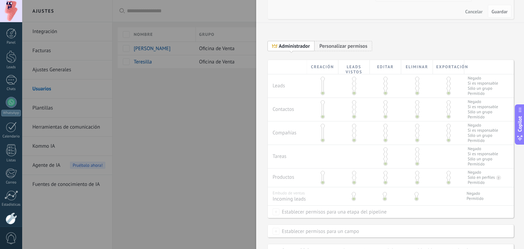
scroll to position [136, 0]
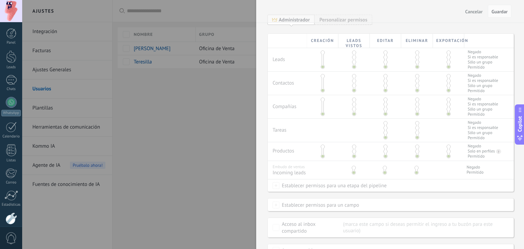
click at [210, 140] on div at bounding box center [262, 124] width 524 height 249
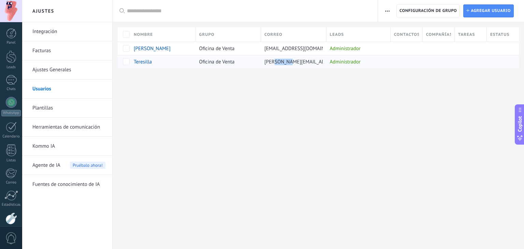
drag, startPoint x: 271, startPoint y: 63, endPoint x: 293, endPoint y: 62, distance: 21.9
click at [293, 62] on span "t.dominguez@janoseventos.com" at bounding box center [321, 62] width 114 height 6
click at [348, 108] on div "Ajustes Integración Facturas Ajustes Generales Usuarios Plantillas Herramientas…" at bounding box center [273, 124] width 502 height 249
click at [340, 98] on div "Ajustes Integración Facturas Ajustes Generales Usuarios Plantillas Herramientas…" at bounding box center [273, 124] width 502 height 249
click at [302, 62] on span "t.dominguez@janoseventos.com" at bounding box center [321, 62] width 114 height 6
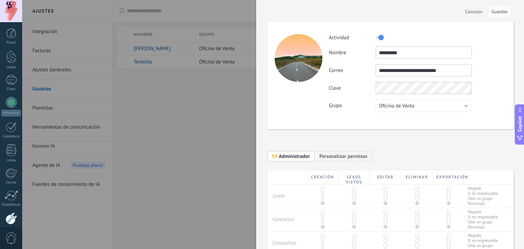
click at [292, 59] on div at bounding box center [298, 58] width 48 height 48
click at [469, 13] on span "Cancelar" at bounding box center [473, 11] width 17 height 5
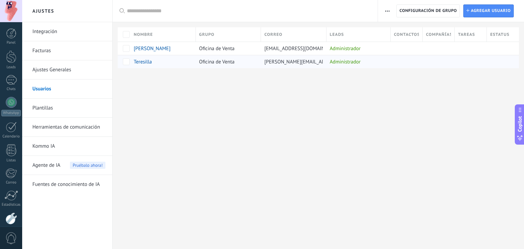
click at [281, 68] on div "t.dominguez@janoseventos.com" at bounding box center [292, 61] width 62 height 13
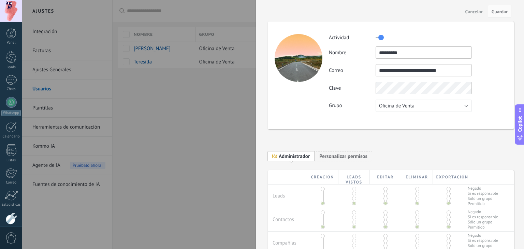
click at [224, 85] on div at bounding box center [262, 124] width 524 height 249
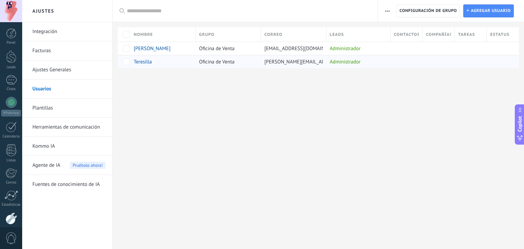
click at [322, 62] on span "t.dominguez@janoseventos.com" at bounding box center [321, 62] width 114 height 6
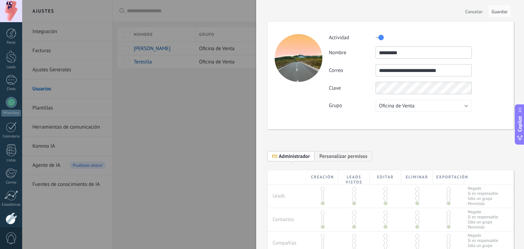
click at [202, 85] on div at bounding box center [262, 124] width 524 height 249
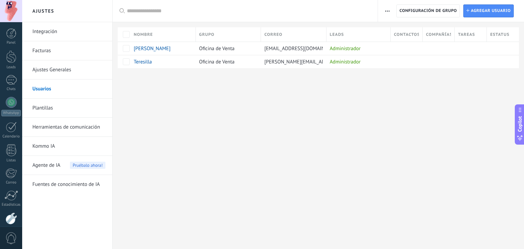
click at [39, 108] on link "Plantillas" at bounding box center [68, 108] width 73 height 19
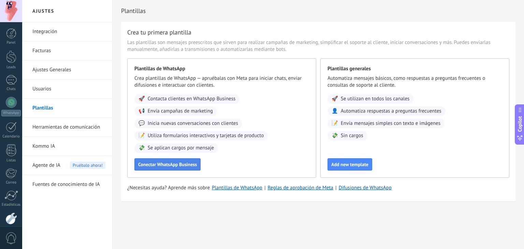
click at [176, 163] on span "Conectar WhatsApp Business" at bounding box center [167, 164] width 59 height 5
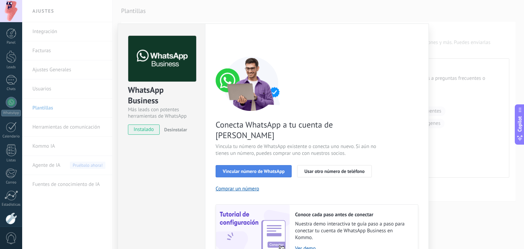
click at [237, 169] on span "Vincular número de WhatsApp" at bounding box center [254, 171] width 62 height 5
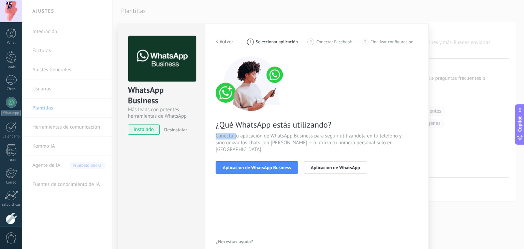
drag, startPoint x: 236, startPoint y: 134, endPoint x: 289, endPoint y: 130, distance: 53.3
click at [283, 131] on div "¿Qué WhatsApp estás utilizando? Conecta tu aplicación de WhatsApp Business para…" at bounding box center [317, 114] width 203 height 117
click at [289, 130] on div "¿Qué WhatsApp estás utilizando? Conecta tu aplicación de WhatsApp Business para…" at bounding box center [317, 114] width 203 height 117
click at [250, 164] on button "Aplicación de WhatsApp Business" at bounding box center [257, 167] width 83 height 12
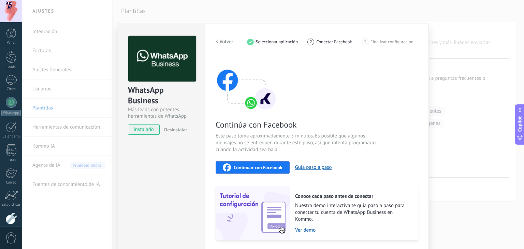
click at [222, 45] on button "< Volver" at bounding box center [225, 42] width 18 height 12
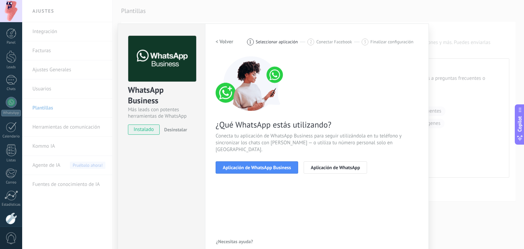
click at [222, 45] on button "< Volver" at bounding box center [225, 42] width 18 height 12
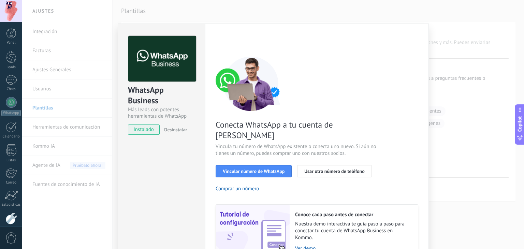
click at [222, 45] on div "< Volver 1 Seleccionar aplicación 2 Conectar Facebook 3 Finalizar configuración" at bounding box center [317, 42] width 203 height 12
click at [197, 48] on div "WhatsApp Business Más leads con potentes herramientas de WhatsApp instalado Des…" at bounding box center [161, 82] width 87 height 116
click at [440, 53] on div "WhatsApp Business Más leads con potentes herramientas de WhatsApp instalado Des…" at bounding box center [273, 124] width 502 height 249
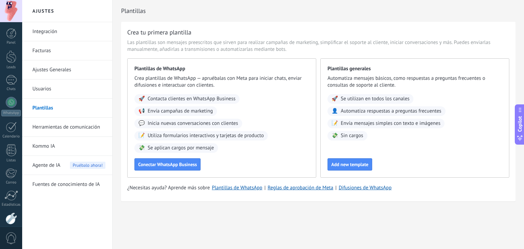
click at [54, 123] on link "Herramientas de comunicación" at bounding box center [68, 127] width 73 height 19
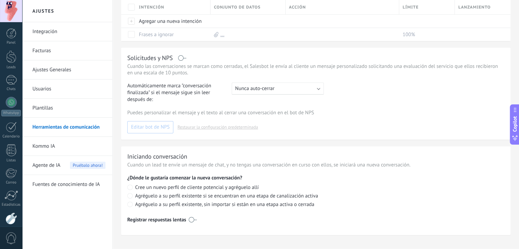
scroll to position [197, 0]
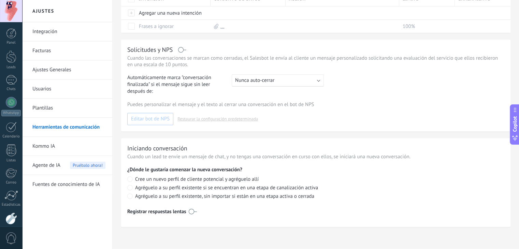
click at [49, 144] on link "Kommo IA" at bounding box center [68, 146] width 73 height 19
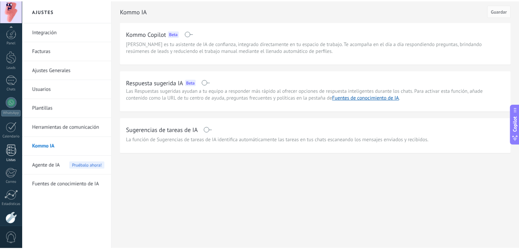
scroll to position [34, 0]
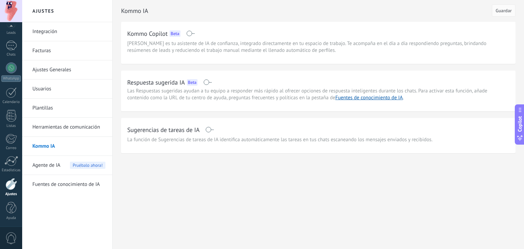
click at [48, 91] on link "Usuarios" at bounding box center [68, 88] width 73 height 19
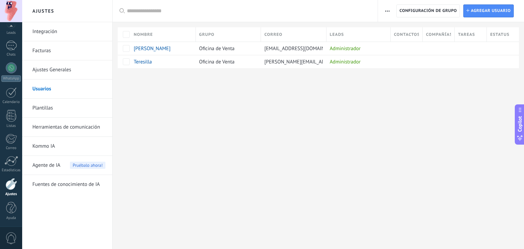
click at [48, 69] on link "Ajustes Generales" at bounding box center [68, 69] width 73 height 19
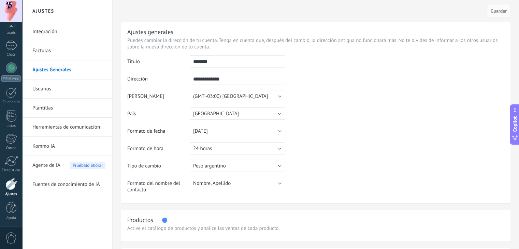
click at [222, 80] on input "**********" at bounding box center [237, 79] width 95 height 12
drag, startPoint x: 239, startPoint y: 78, endPoint x: 144, endPoint y: 79, distance: 95.1
click at [147, 78] on tr "**********" at bounding box center [315, 81] width 377 height 17
type input "*"
type input "**********"
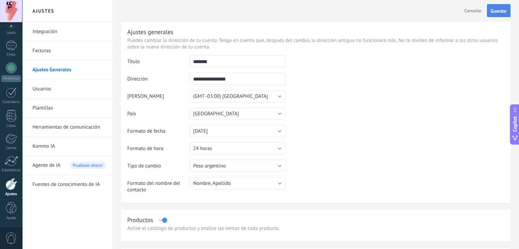
click at [501, 15] on button "Guardar" at bounding box center [499, 10] width 24 height 13
